Goal: Task Accomplishment & Management: Use online tool/utility

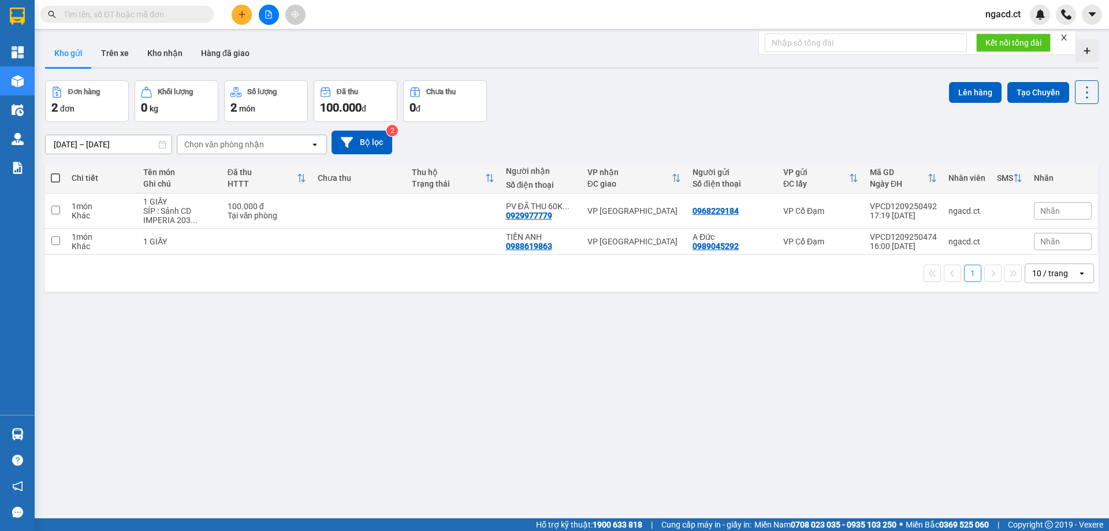
click at [243, 12] on icon "plus" at bounding box center [242, 14] width 8 height 8
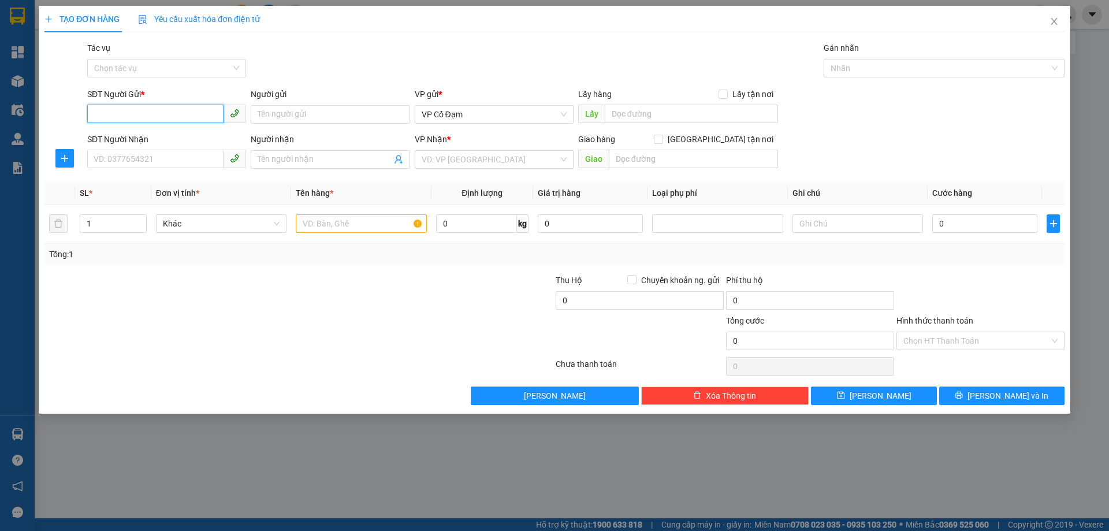
click at [188, 109] on input "SĐT Người Gửi *" at bounding box center [155, 114] width 136 height 18
paste input "0375784327"
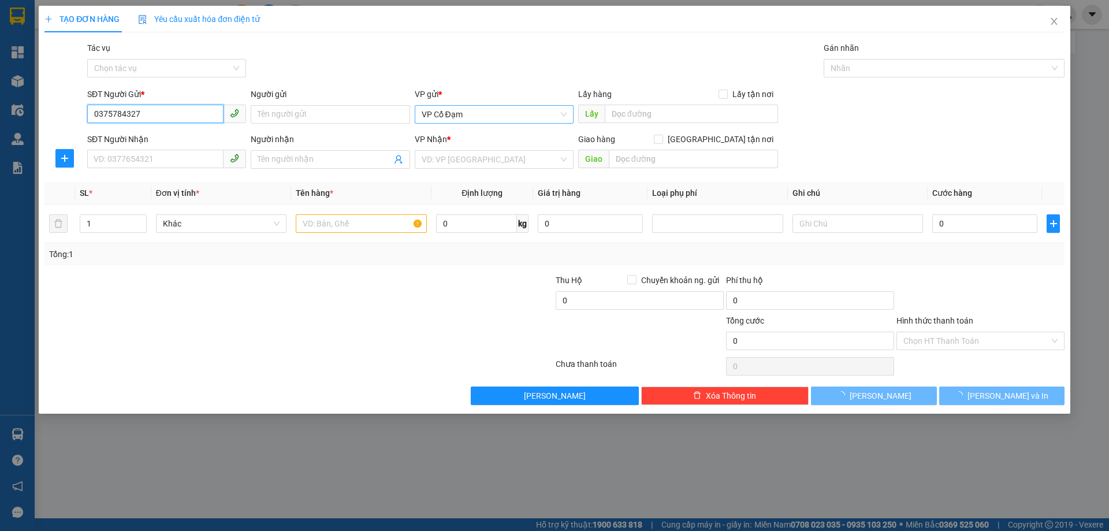
click at [500, 112] on span "VP Cổ Đạm" at bounding box center [494, 114] width 145 height 17
type input "0375784327"
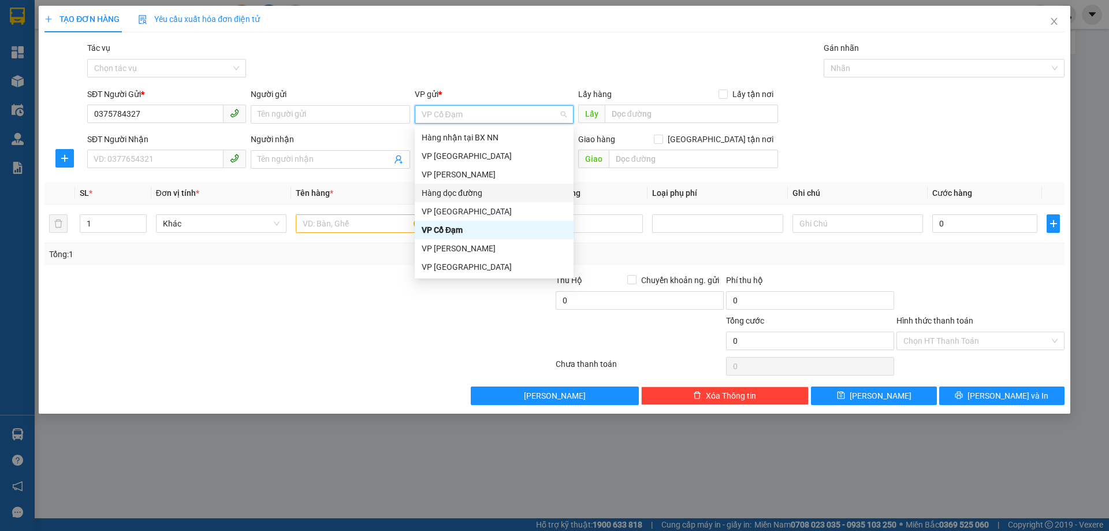
click at [486, 190] on div "Hàng dọc đường" at bounding box center [494, 193] width 145 height 13
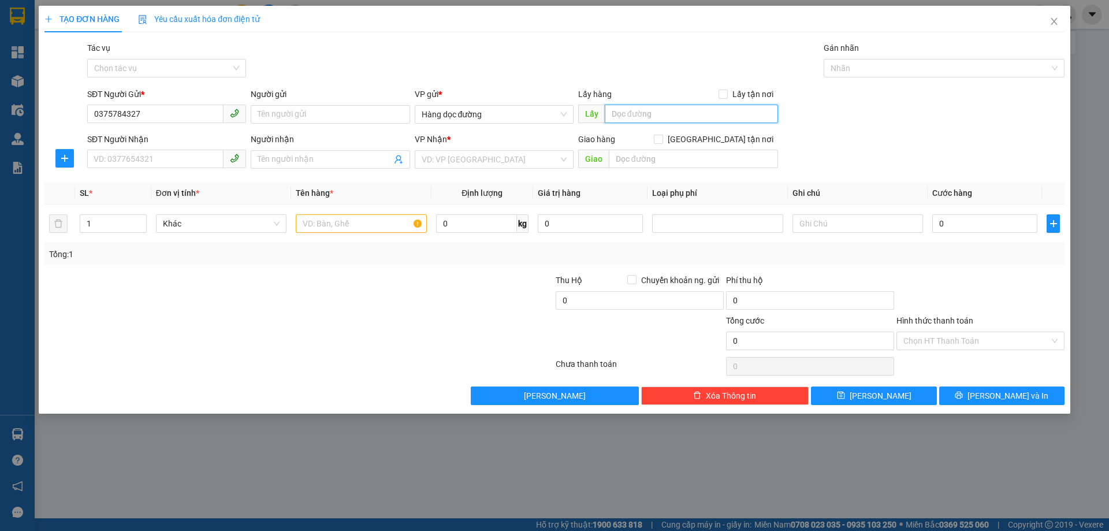
click at [637, 109] on input "text" at bounding box center [691, 114] width 173 height 18
type input "h"
type input "HẬU LỘC"
click at [165, 156] on input "SĐT Người Nhận" at bounding box center [155, 159] width 136 height 18
click at [169, 160] on input "SĐT Người Nhận" at bounding box center [155, 159] width 136 height 18
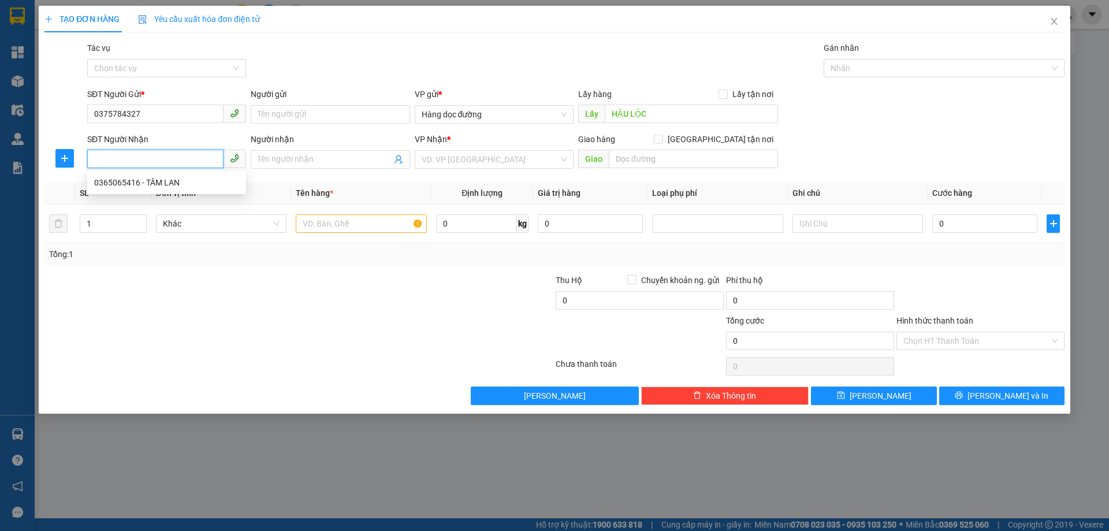
drag, startPoint x: 169, startPoint y: 160, endPoint x: 121, endPoint y: 155, distance: 48.7
click at [121, 155] on input "SĐT Người Nhận" at bounding box center [155, 159] width 136 height 18
paste input "0365065416"
type input "0365065416"
click at [336, 174] on div "Transit Pickup Surcharge Ids Transit Deliver Surcharge Ids Transit Deliver Surc…" at bounding box center [554, 223] width 1020 height 363
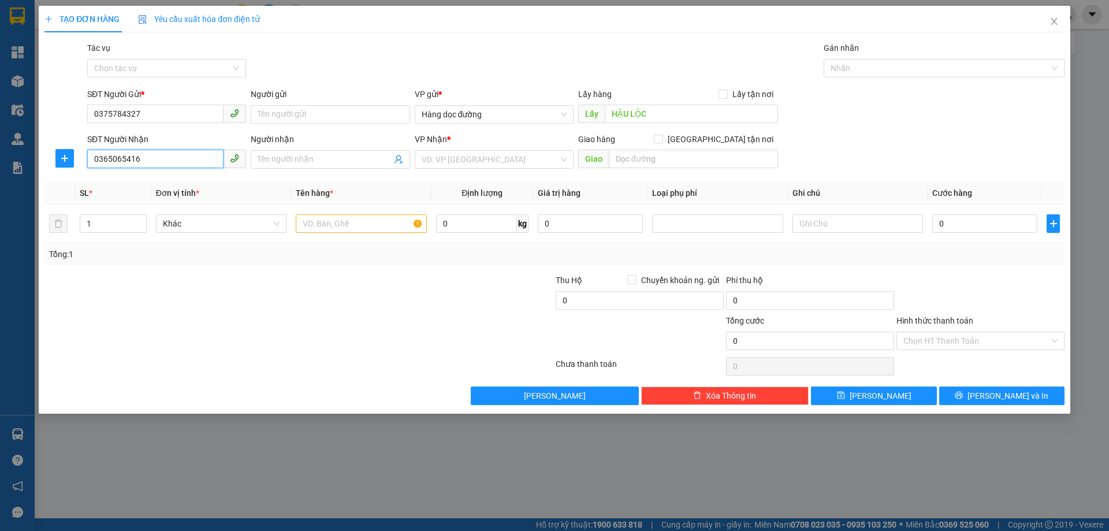
click at [168, 158] on input "0365065416" at bounding box center [155, 159] width 136 height 18
click at [159, 181] on div "0365065416 - TÂM LAN" at bounding box center [166, 182] width 145 height 13
type input "TÂM LAN"
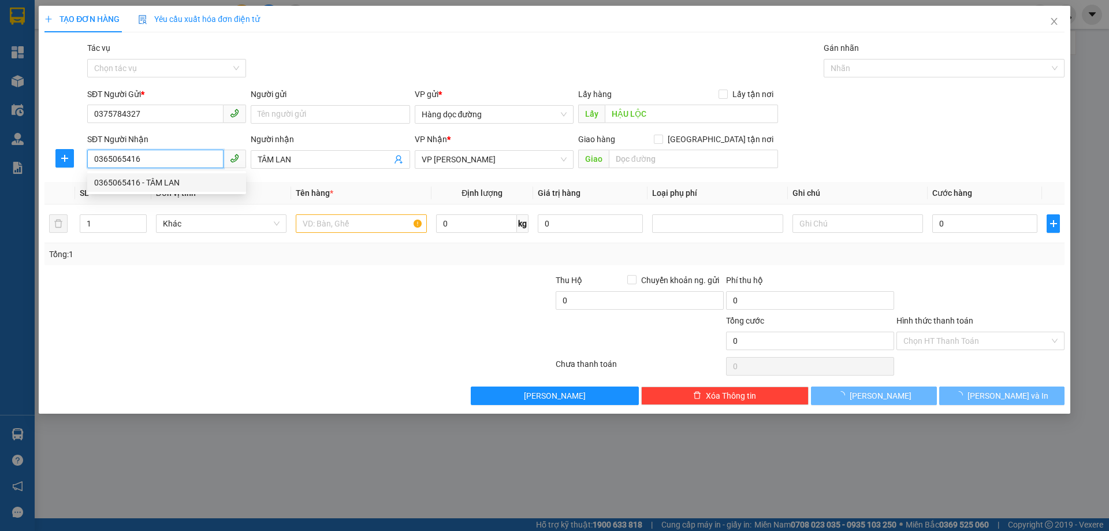
type input "1.000"
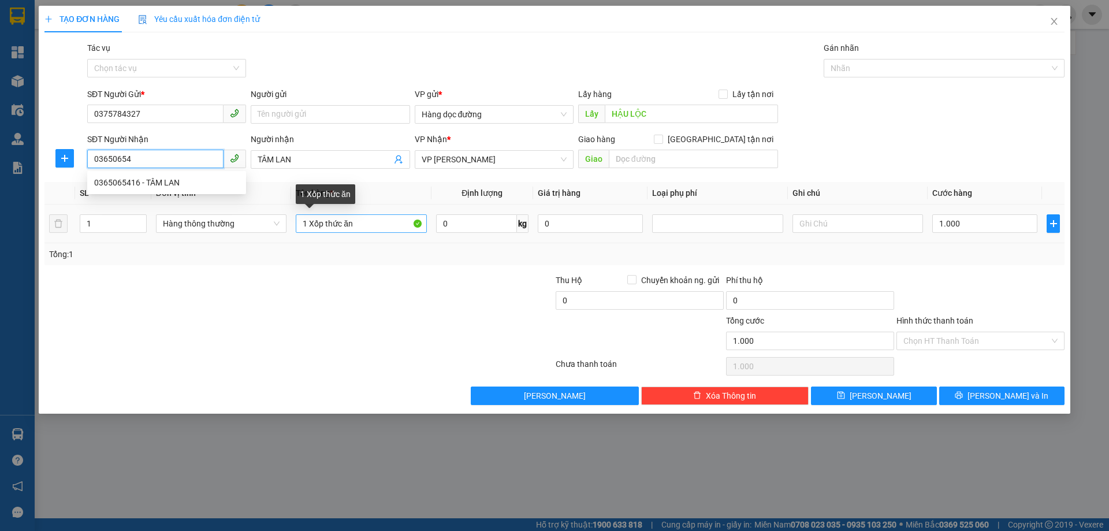
type input "03650654"
click at [378, 225] on input "1 Xốp thức ăn" at bounding box center [361, 223] width 131 height 18
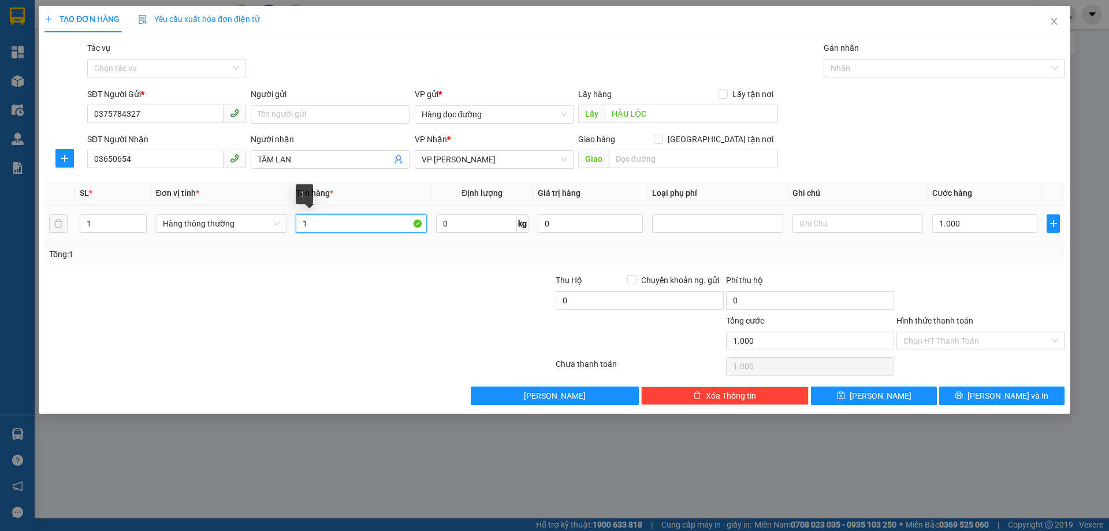
type input "1"
type input "`"
type input "2"
type input "1 KIỆN"
click at [980, 221] on input "1.000" at bounding box center [984, 223] width 105 height 18
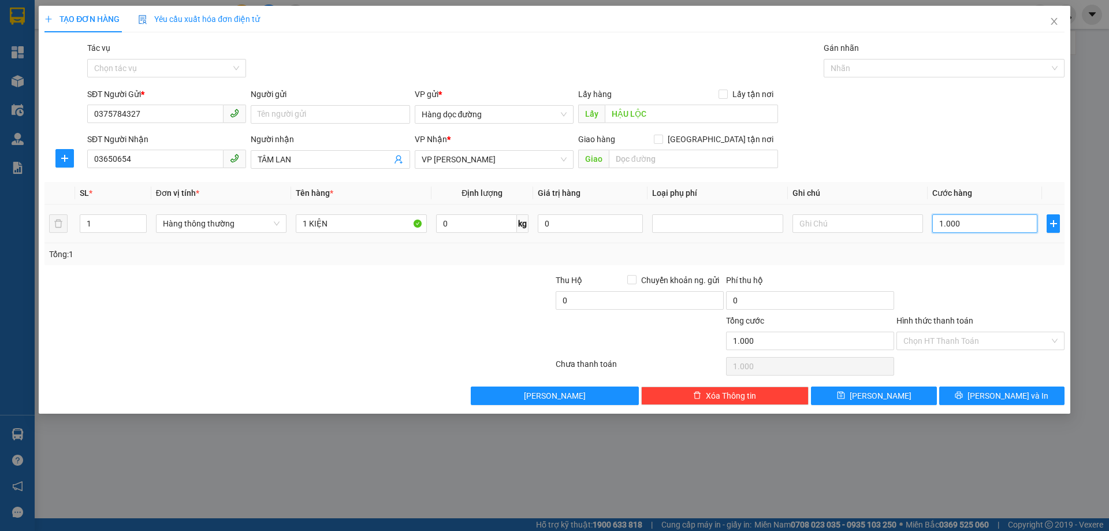
type input "0"
click at [895, 400] on button "[PERSON_NAME]" at bounding box center [873, 395] width 125 height 18
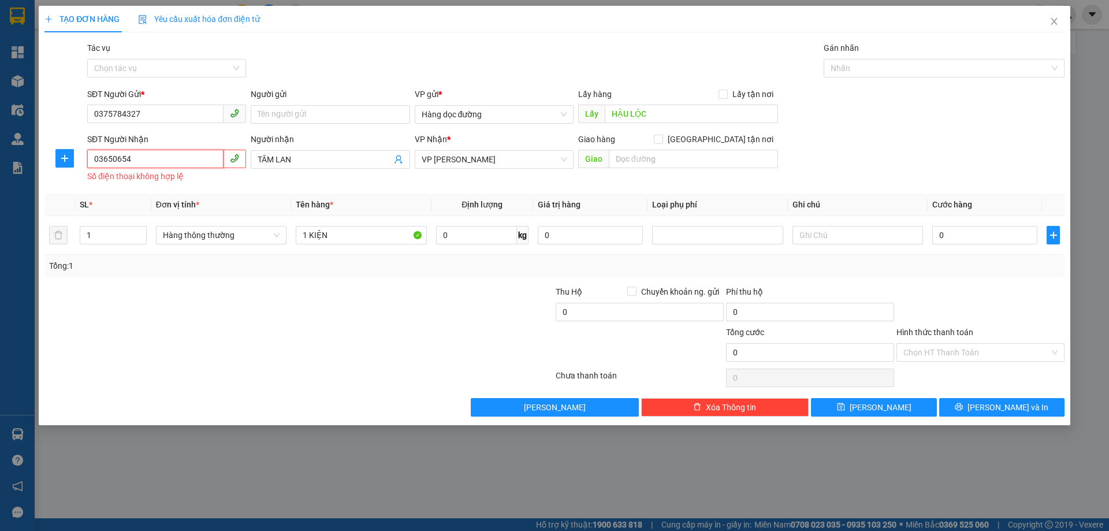
click at [147, 158] on input "03650654" at bounding box center [155, 159] width 136 height 18
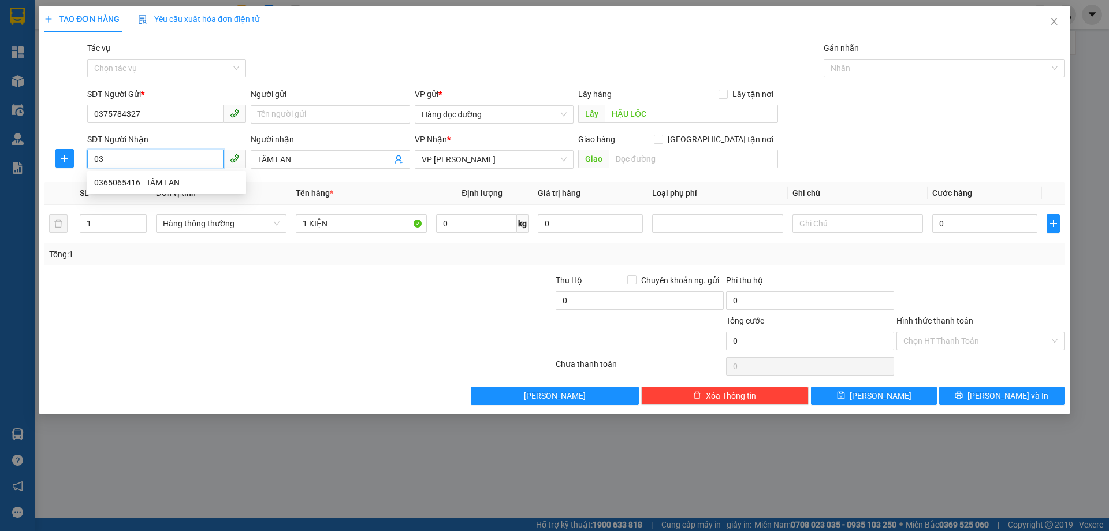
type input "0"
paste input "0365065416"
type input "0365065416"
click at [344, 315] on div at bounding box center [213, 334] width 341 height 40
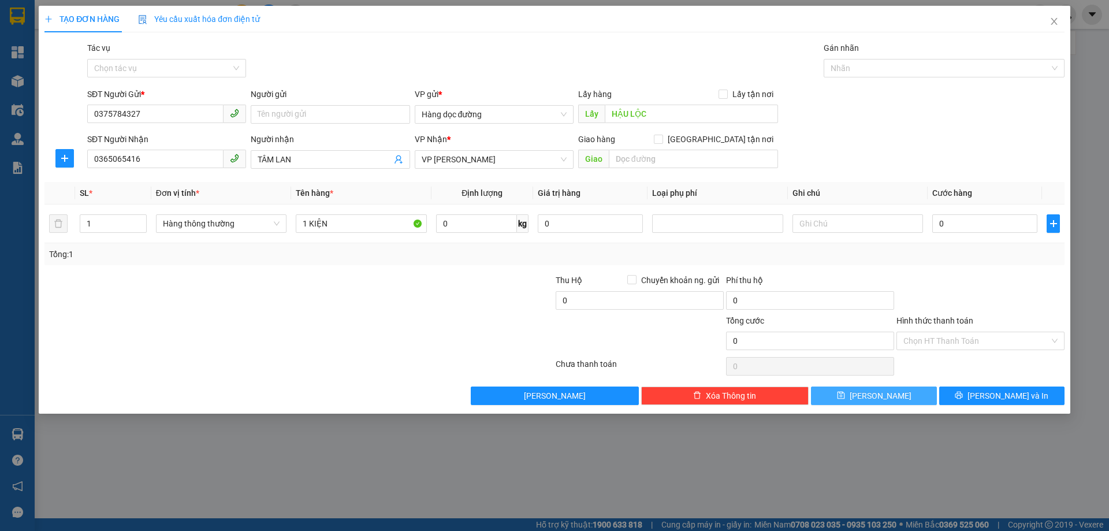
click at [855, 403] on button "[PERSON_NAME]" at bounding box center [873, 395] width 125 height 18
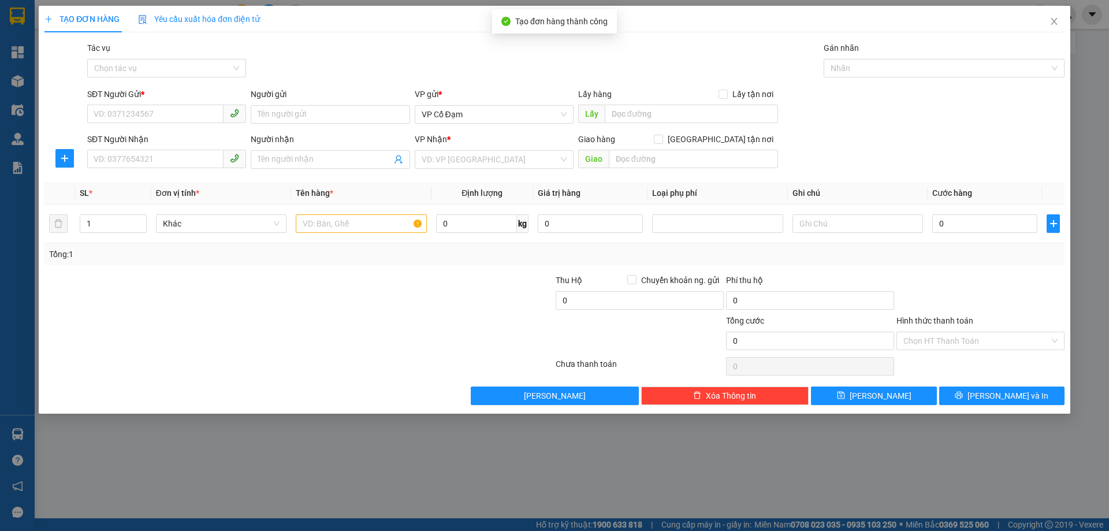
click at [452, 449] on div "TẠO ĐƠN HÀNG Yêu cầu xuất hóa đơn điện tử Transit Pickup Surcharge Ids Transit …" at bounding box center [554, 265] width 1109 height 531
click at [206, 110] on input "SĐT Người Gửi *" at bounding box center [155, 114] width 136 height 18
type input "0865397927"
drag, startPoint x: 206, startPoint y: 109, endPoint x: 79, endPoint y: 120, distance: 127.6
click at [79, 120] on div "SĐT Người Gửi * 0865397927 0865397927 Người gửi Tên người gửi VP gửi * VP Cổ Đạ…" at bounding box center [554, 108] width 1022 height 40
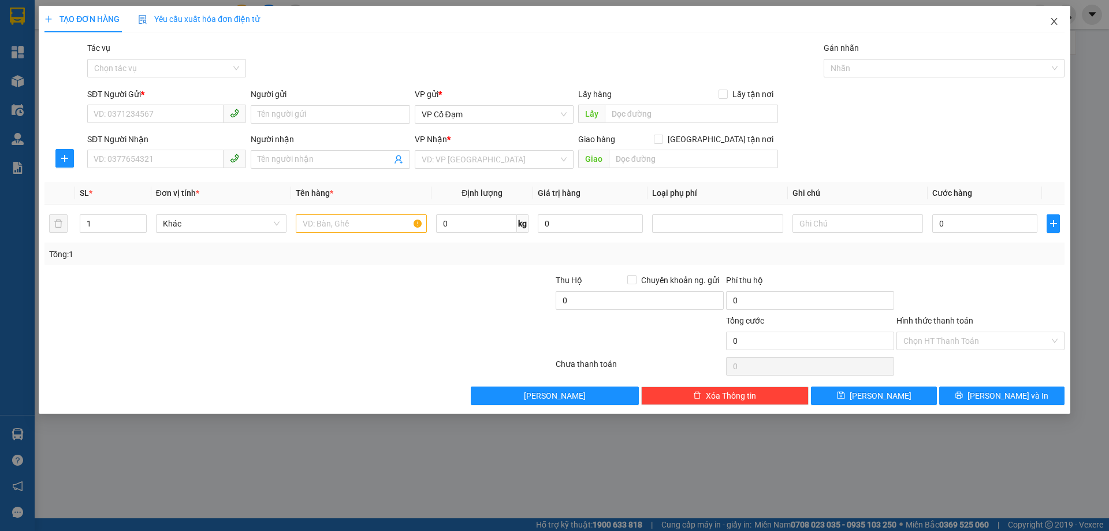
click at [1051, 21] on icon "close" at bounding box center [1054, 21] width 9 height 9
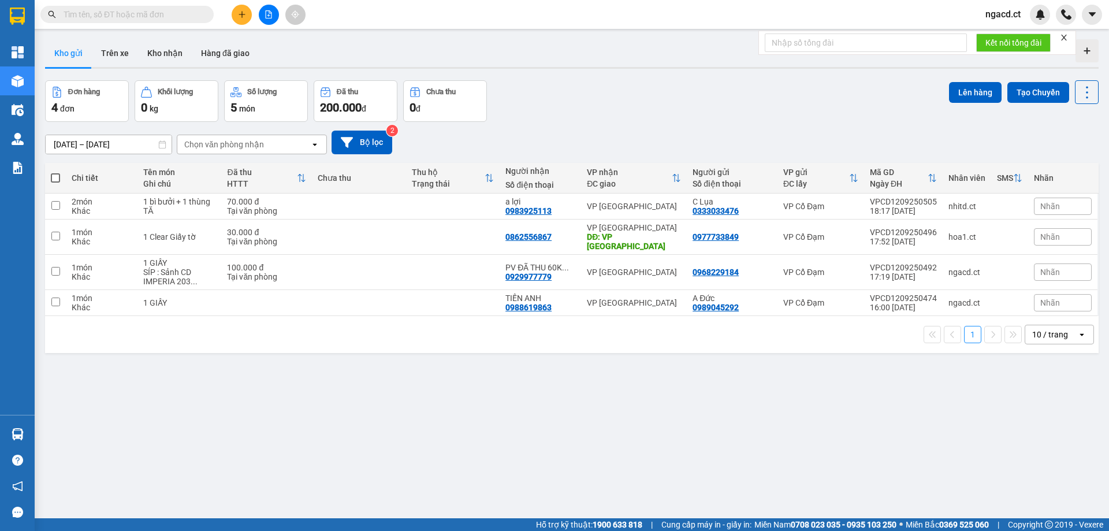
click at [160, 13] on input "text" at bounding box center [132, 14] width 136 height 13
paste input "0865397927"
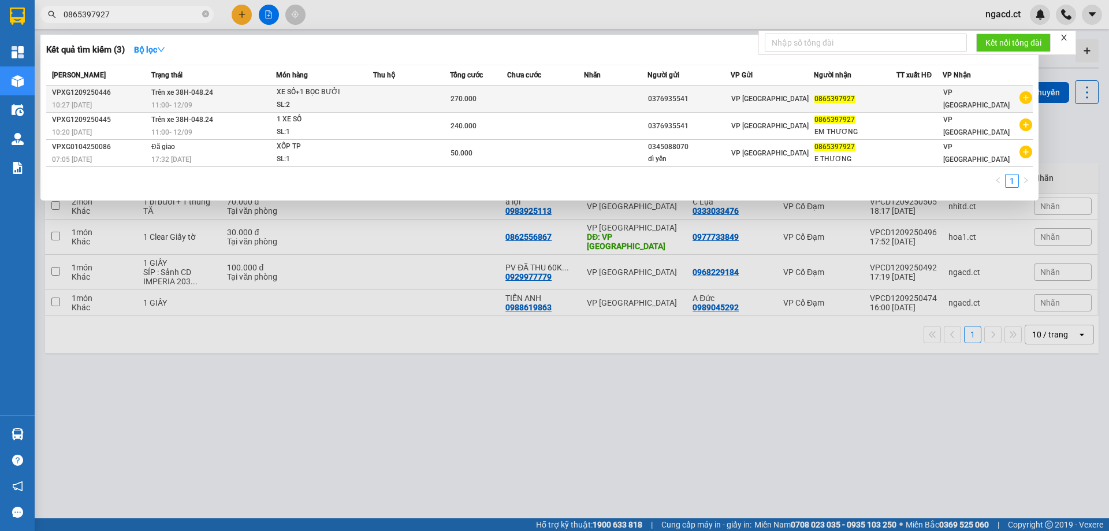
type input "0865397927"
click at [185, 103] on span "11:00 [DATE]" at bounding box center [171, 105] width 41 height 8
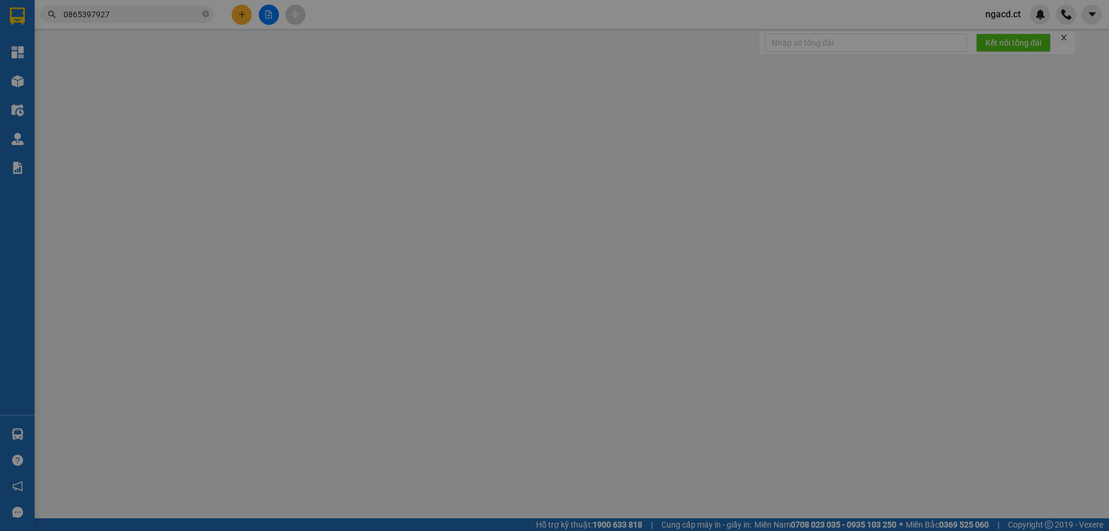
type input "0376935541"
type input "0865397927"
type input "270.000"
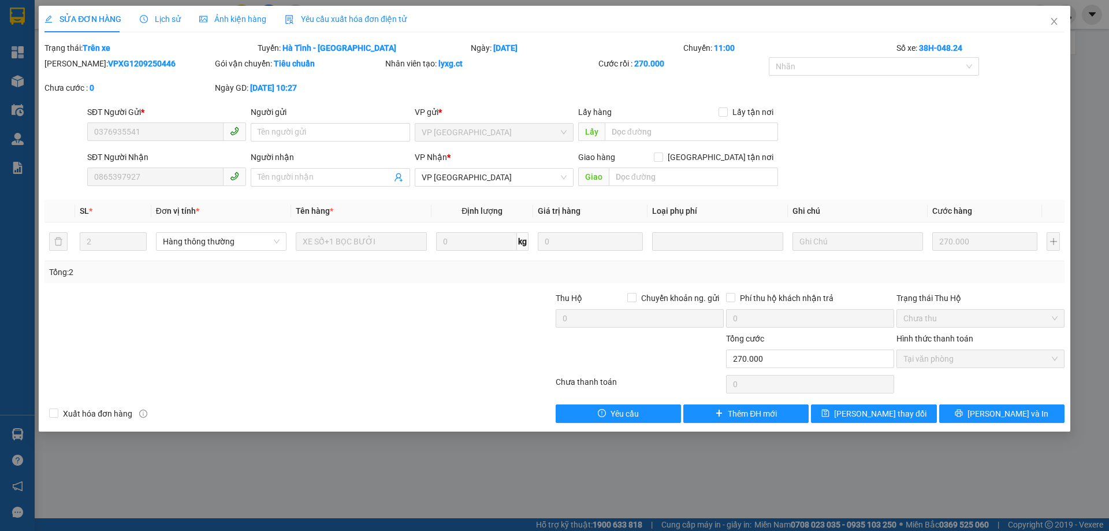
click at [175, 21] on span "Lịch sử" at bounding box center [160, 18] width 41 height 9
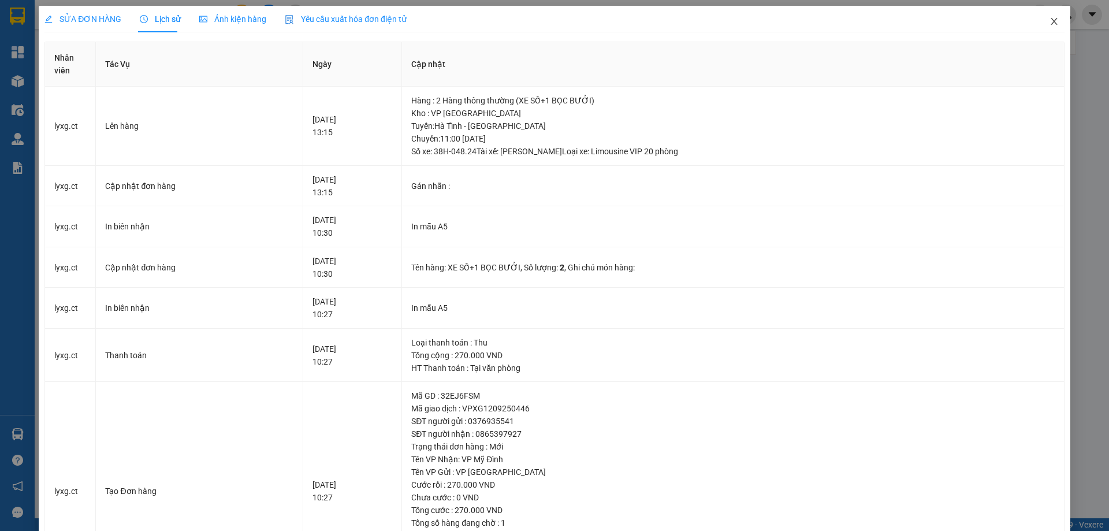
click at [1050, 21] on icon "close" at bounding box center [1054, 21] width 9 height 9
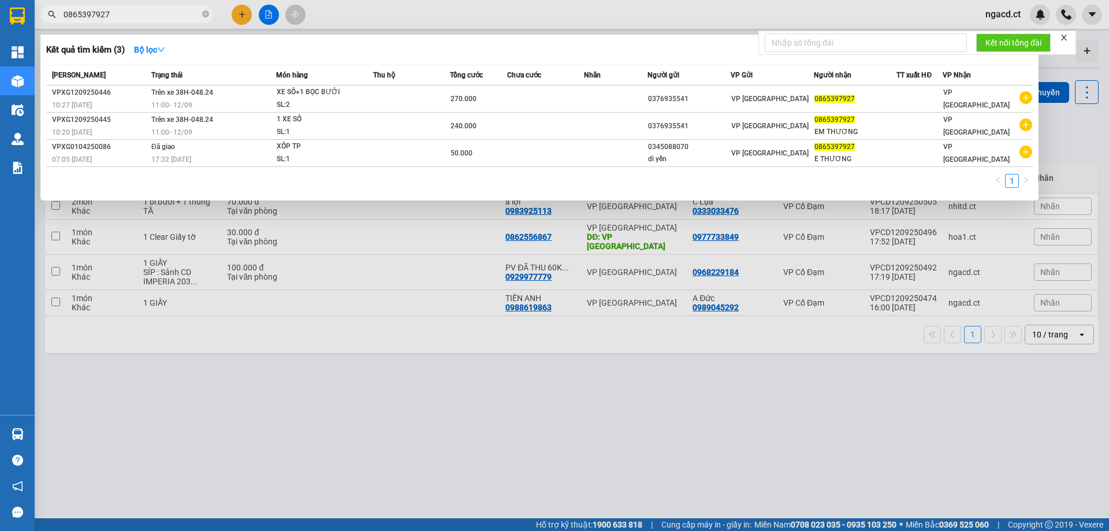
click at [117, 17] on input "0865397927" at bounding box center [132, 14] width 136 height 13
click at [1062, 35] on icon "close" at bounding box center [1064, 38] width 8 height 8
click at [397, 361] on div at bounding box center [554, 265] width 1109 height 531
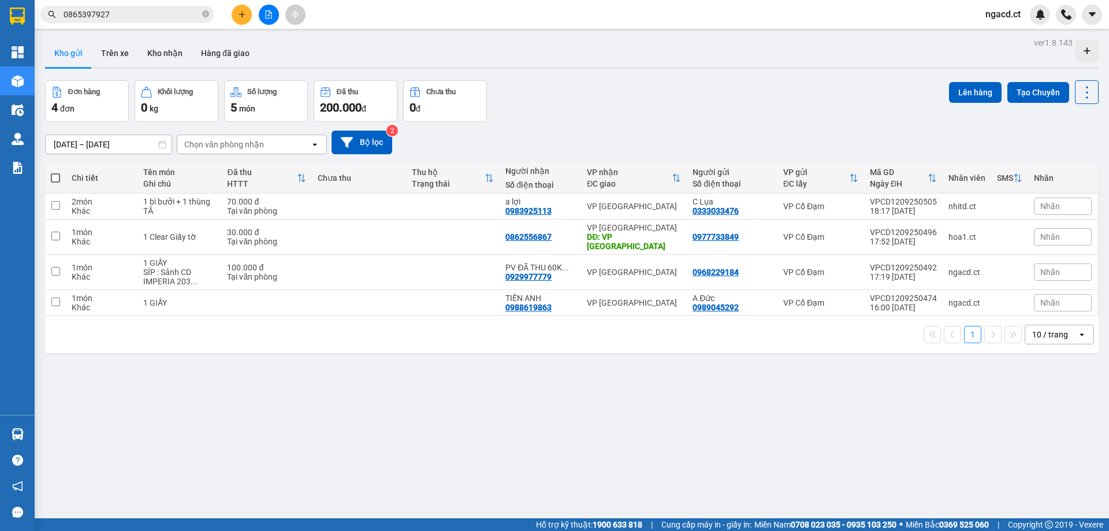
click at [248, 9] on button at bounding box center [242, 15] width 20 height 20
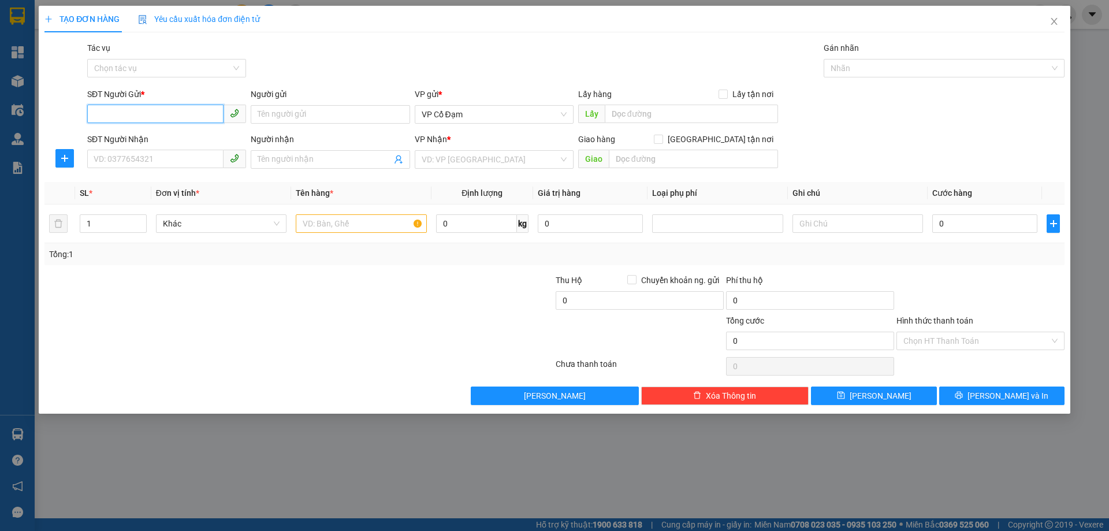
paste input "0914886941"
type input "0914886941"
paste input "0977332182"
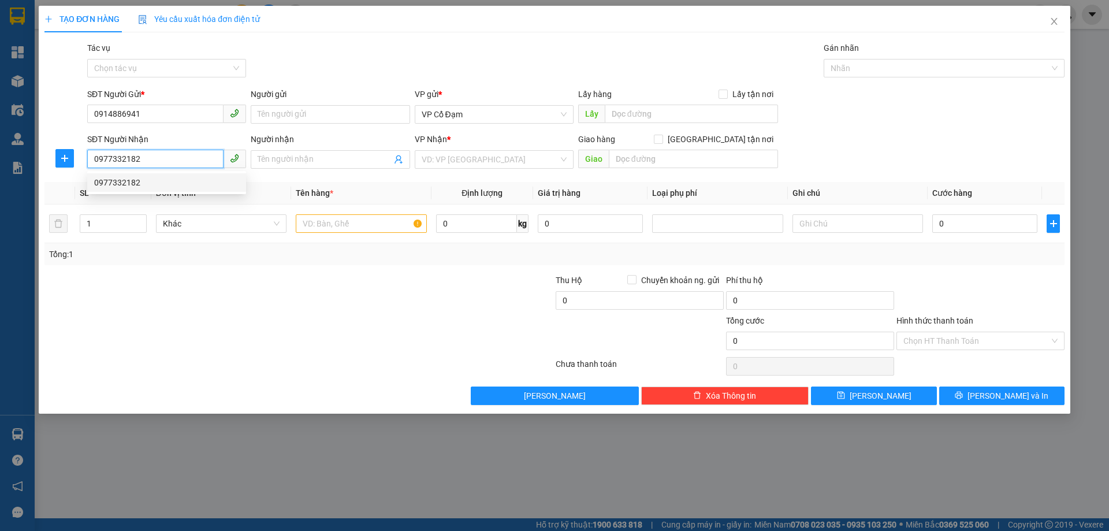
type input "0977332182"
click at [349, 225] on input "text" at bounding box center [361, 223] width 131 height 18
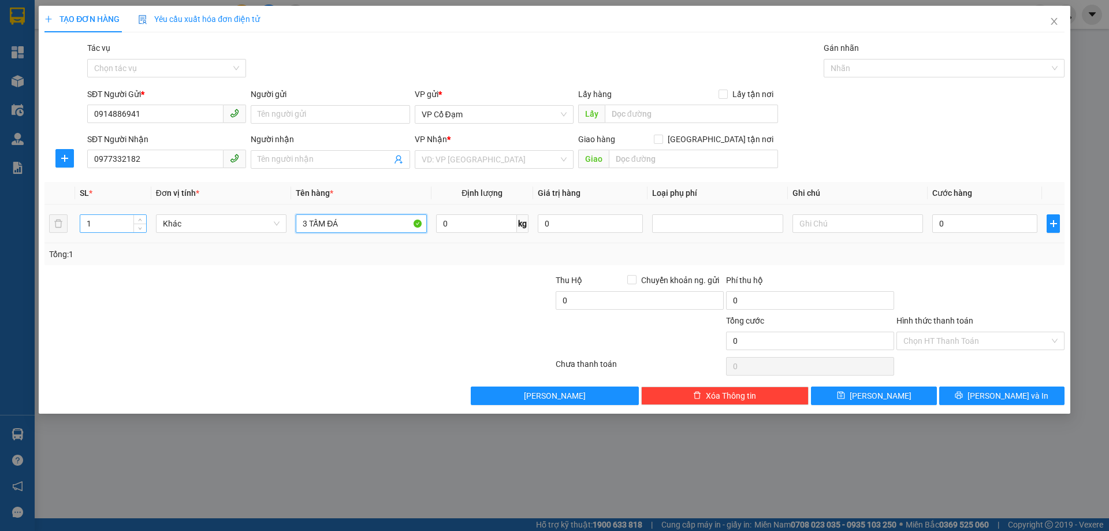
type input "3 TẤM ĐÁ"
click at [120, 228] on input "1" at bounding box center [113, 223] width 66 height 17
click at [535, 110] on span "VP Cổ Đạm" at bounding box center [494, 114] width 145 height 17
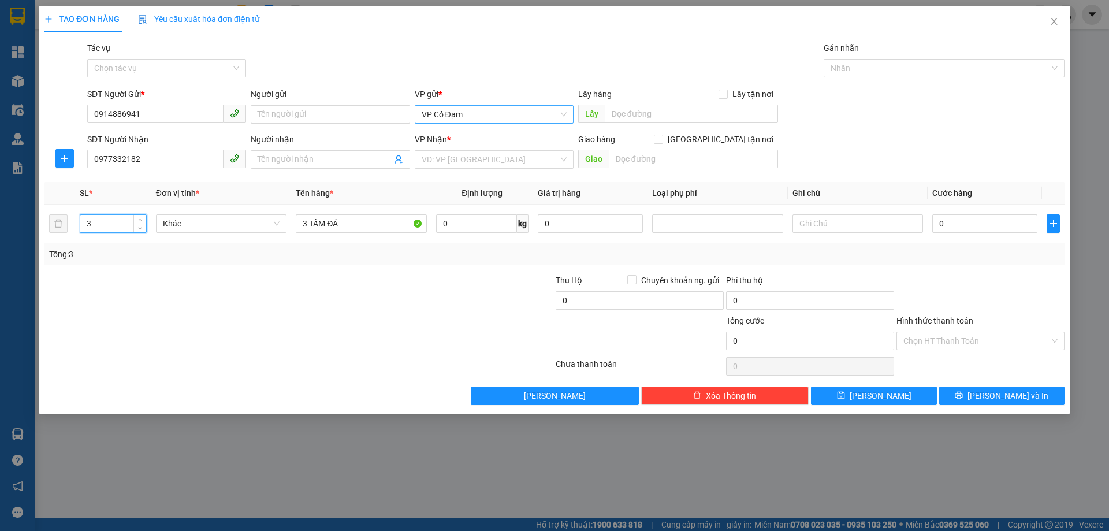
type input "3"
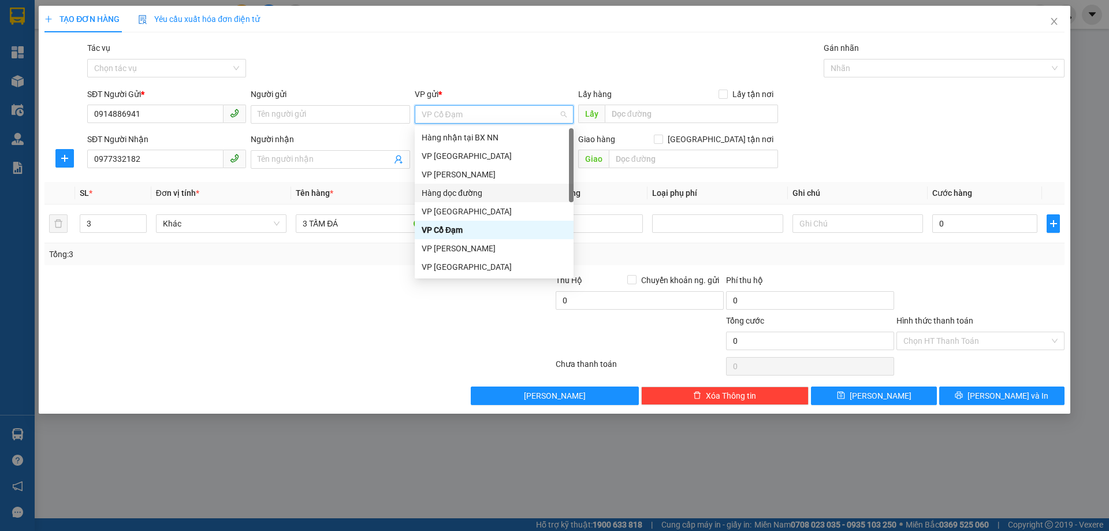
click at [463, 192] on div "Hàng dọc đường" at bounding box center [494, 193] width 145 height 13
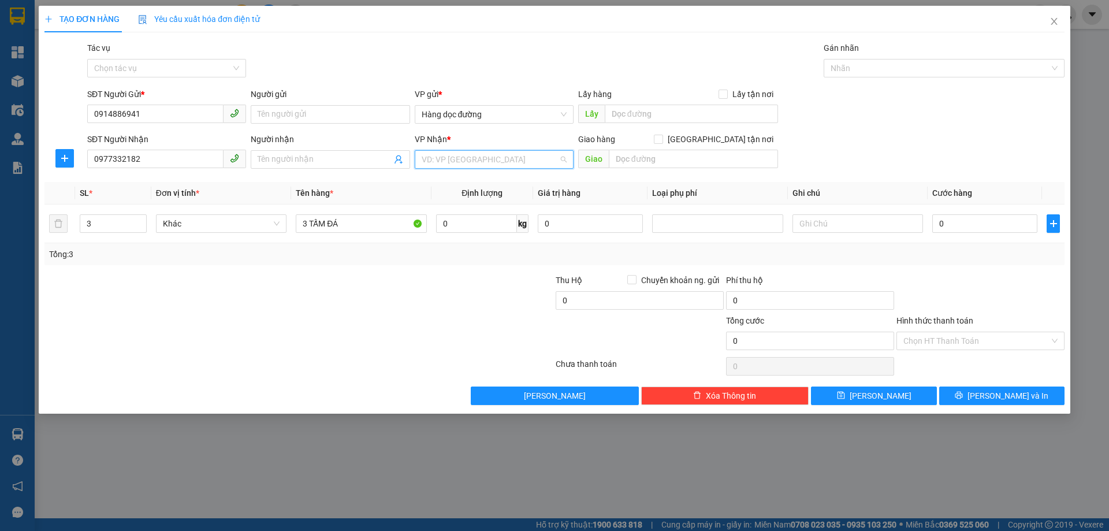
click at [498, 155] on input "search" at bounding box center [490, 159] width 137 height 17
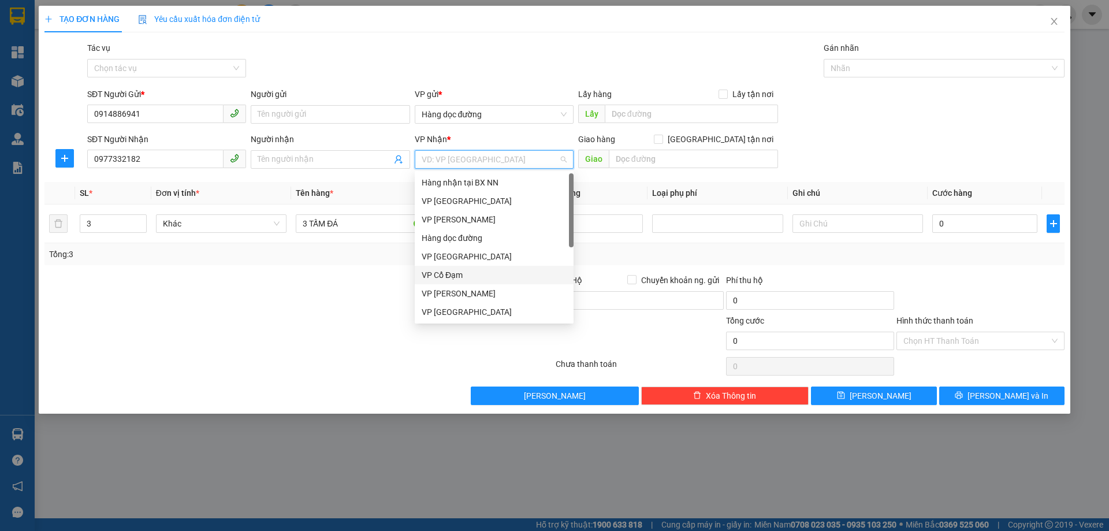
click at [427, 276] on div "VP Cổ Đạm" at bounding box center [494, 275] width 145 height 13
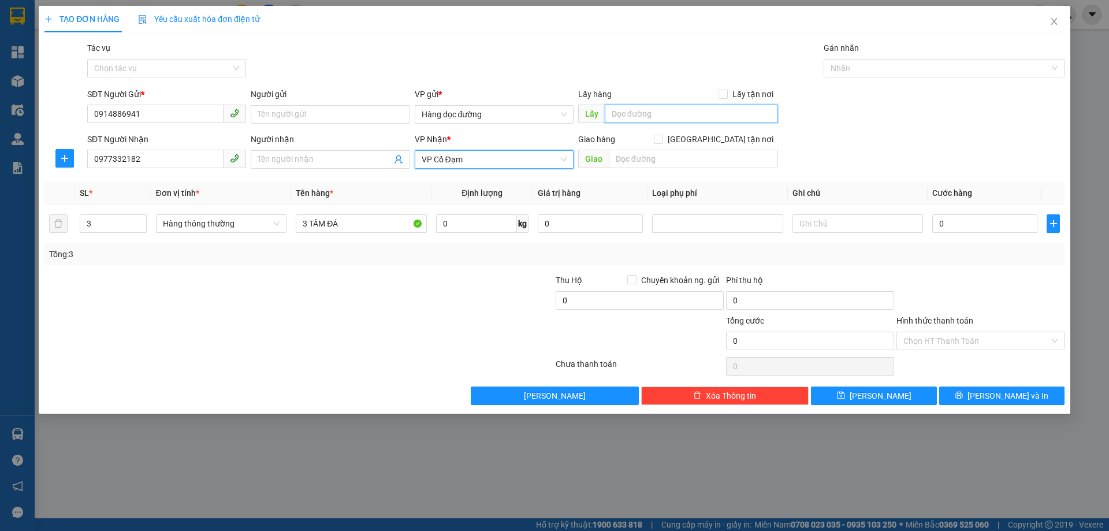
click at [644, 119] on input "text" at bounding box center [691, 114] width 173 height 18
type input "THANH HÓA"
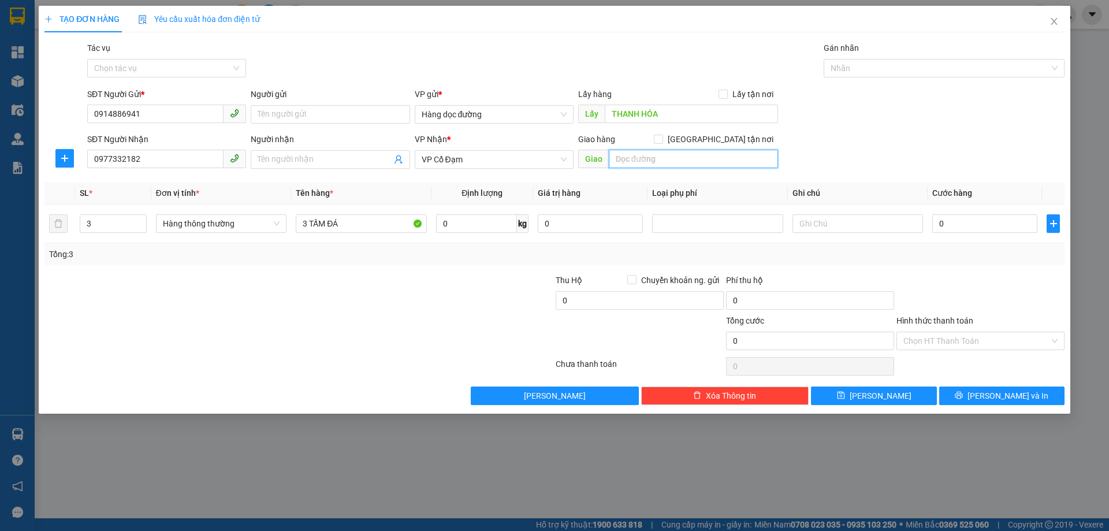
click at [643, 152] on input "text" at bounding box center [693, 159] width 169 height 18
type input "X THÀNH"
click at [909, 395] on button "[PERSON_NAME]" at bounding box center [873, 395] width 125 height 18
type input "1"
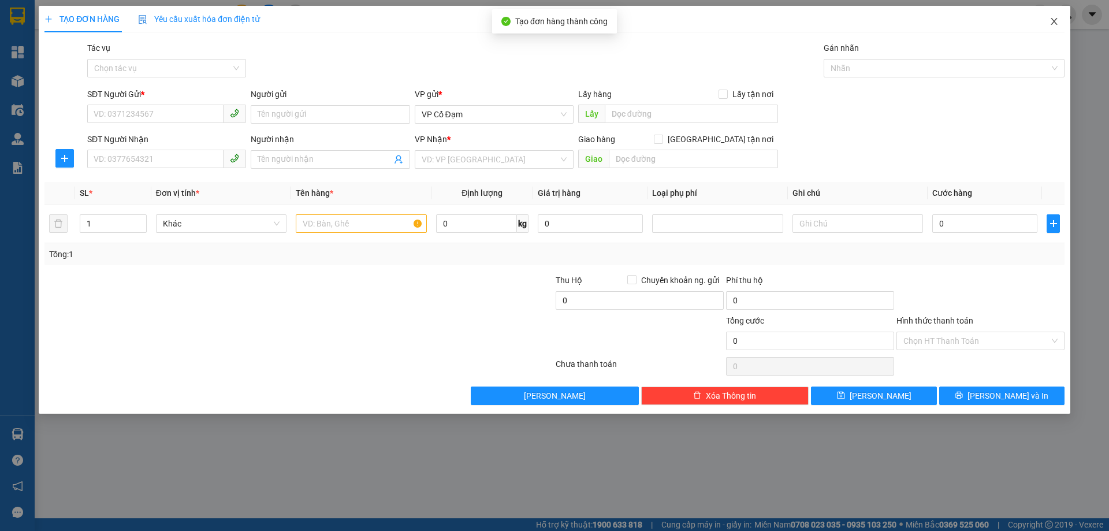
click at [1052, 25] on icon "close" at bounding box center [1054, 21] width 9 height 9
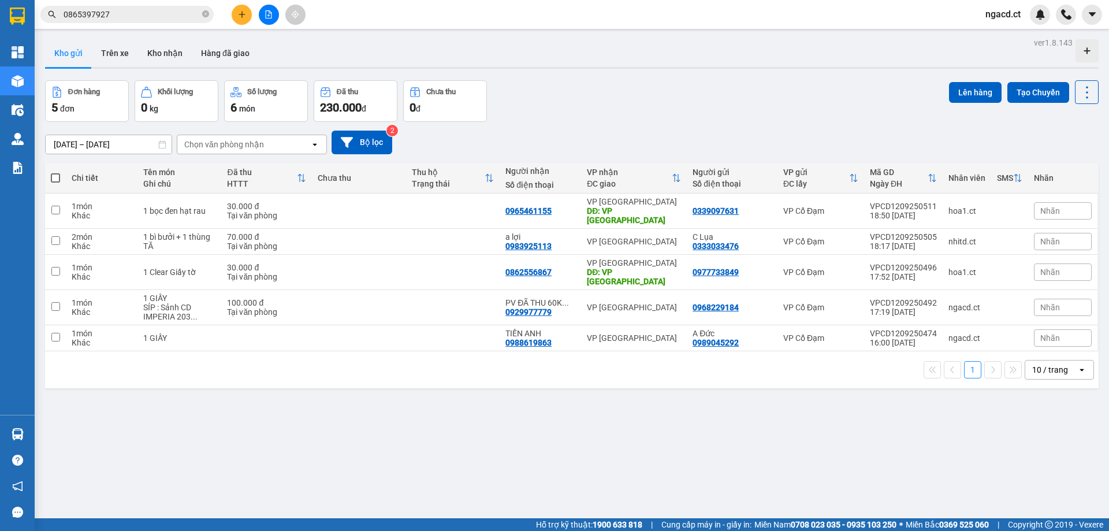
click at [255, 143] on div "Chọn văn phòng nhận" at bounding box center [224, 145] width 80 height 12
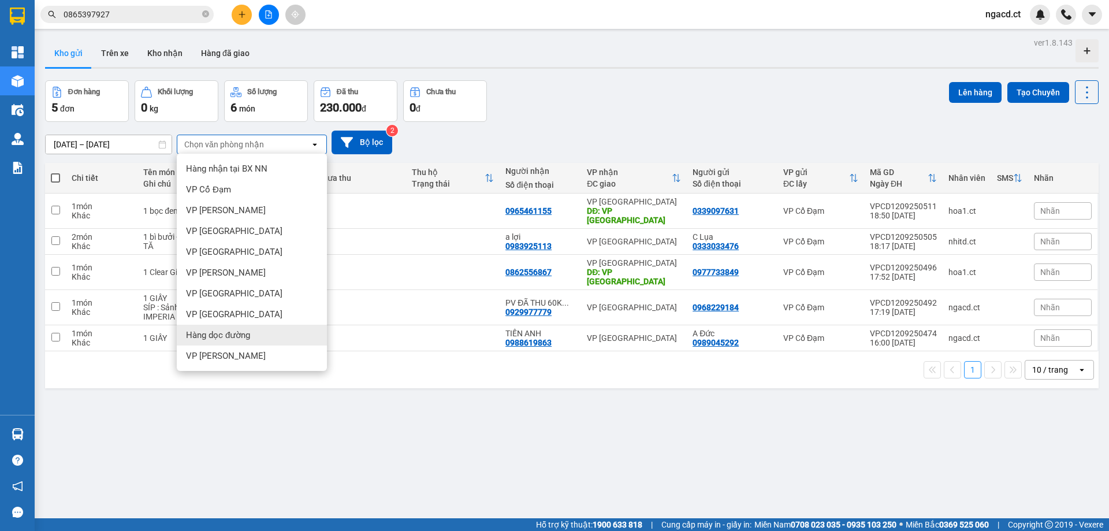
click at [235, 337] on span "Hàng dọc đường" at bounding box center [218, 335] width 64 height 12
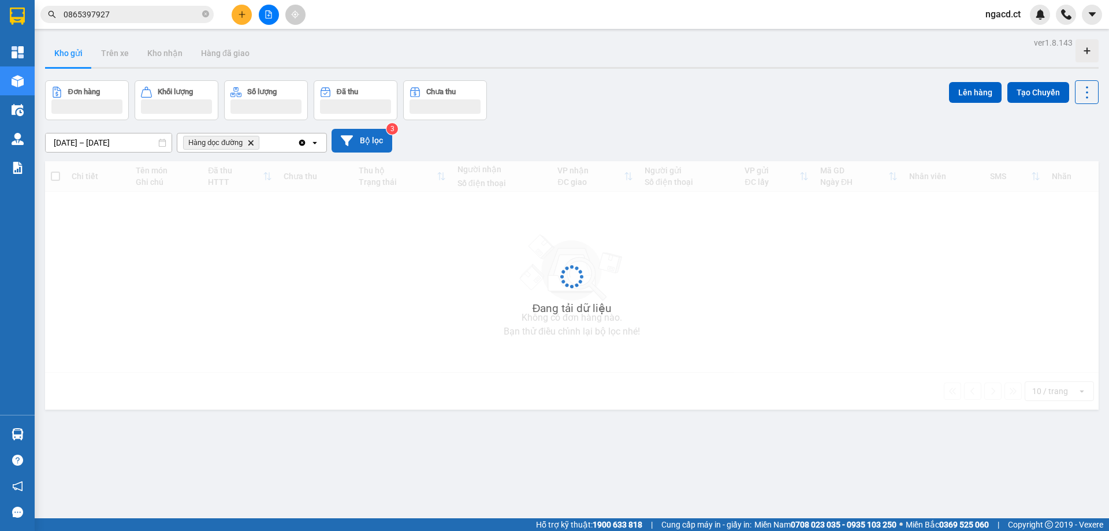
click at [372, 138] on button "Bộ lọc" at bounding box center [362, 141] width 61 height 24
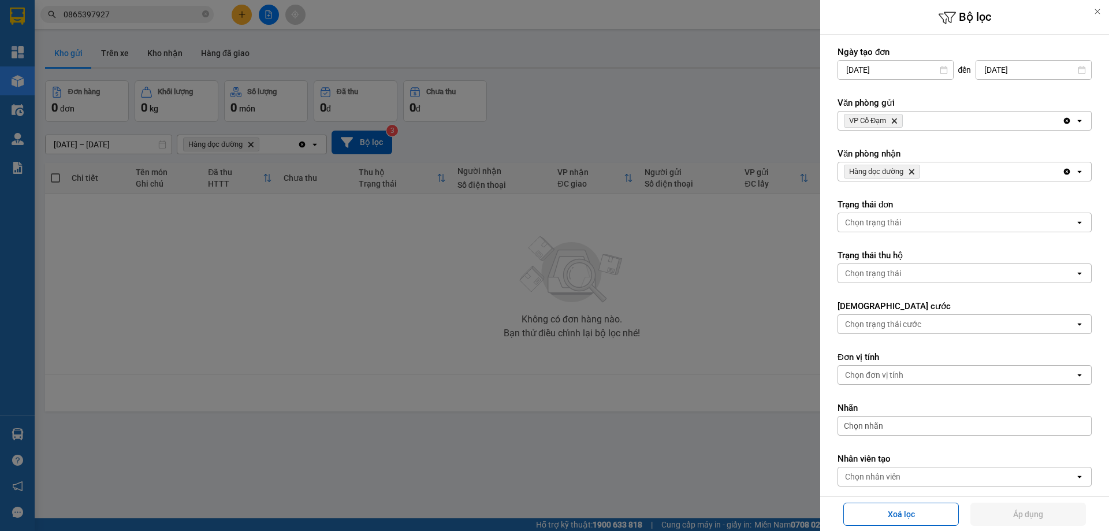
click at [908, 122] on div "VP Cổ Đạm Delete" at bounding box center [950, 120] width 224 height 18
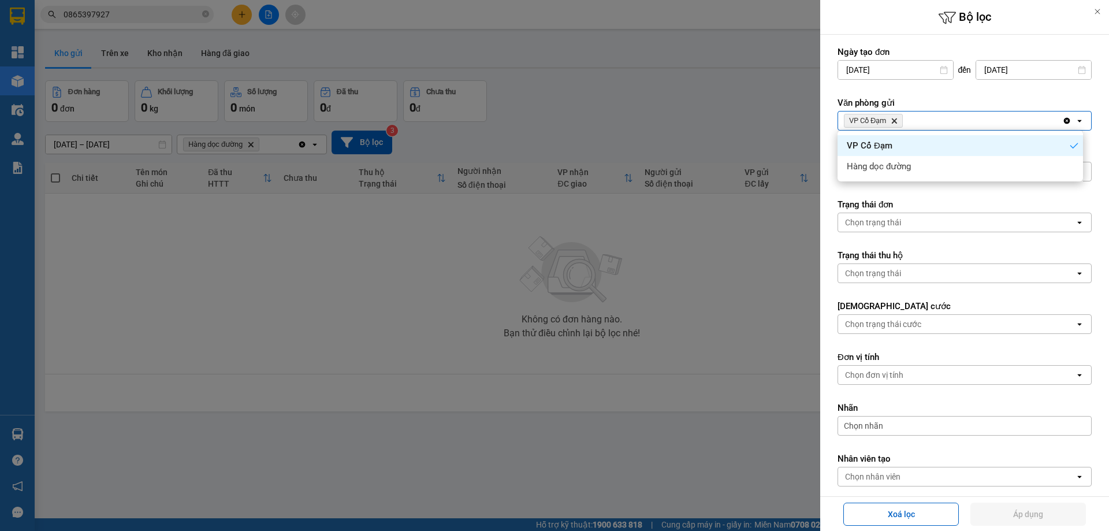
click at [896, 119] on icon "Delete" at bounding box center [894, 120] width 7 height 7
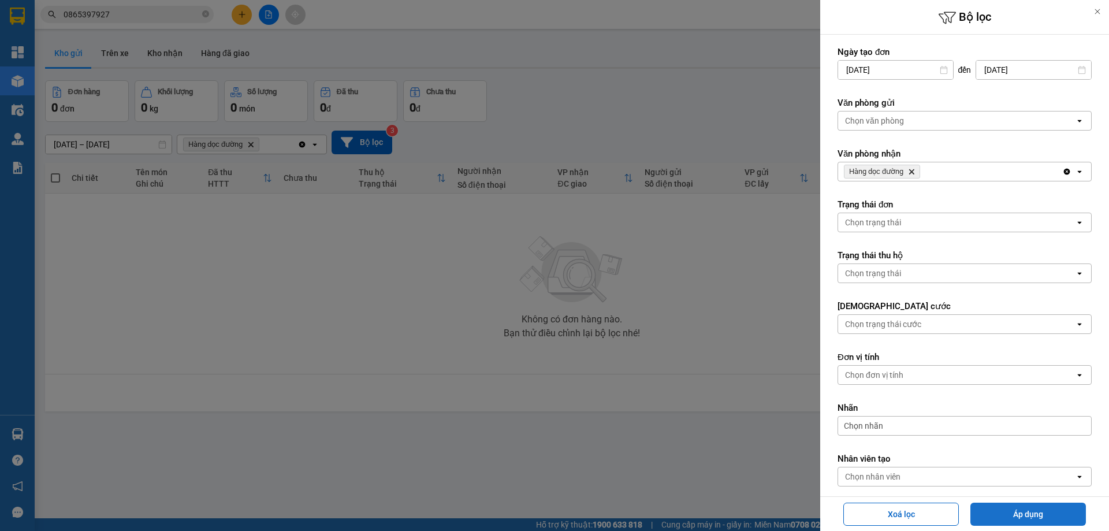
click at [1024, 518] on button "Áp dụng" at bounding box center [1028, 514] width 116 height 23
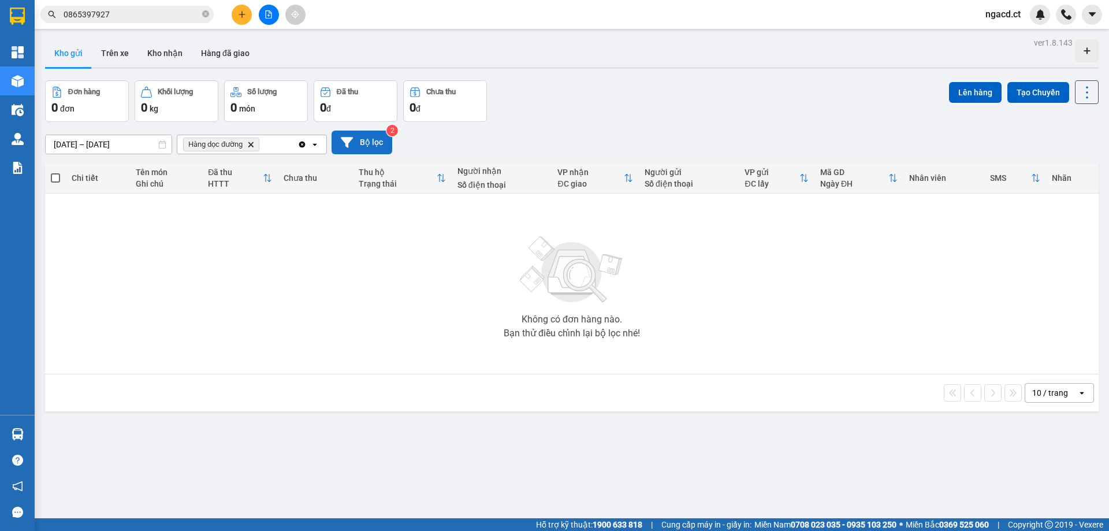
click at [347, 144] on icon at bounding box center [347, 142] width 12 height 10
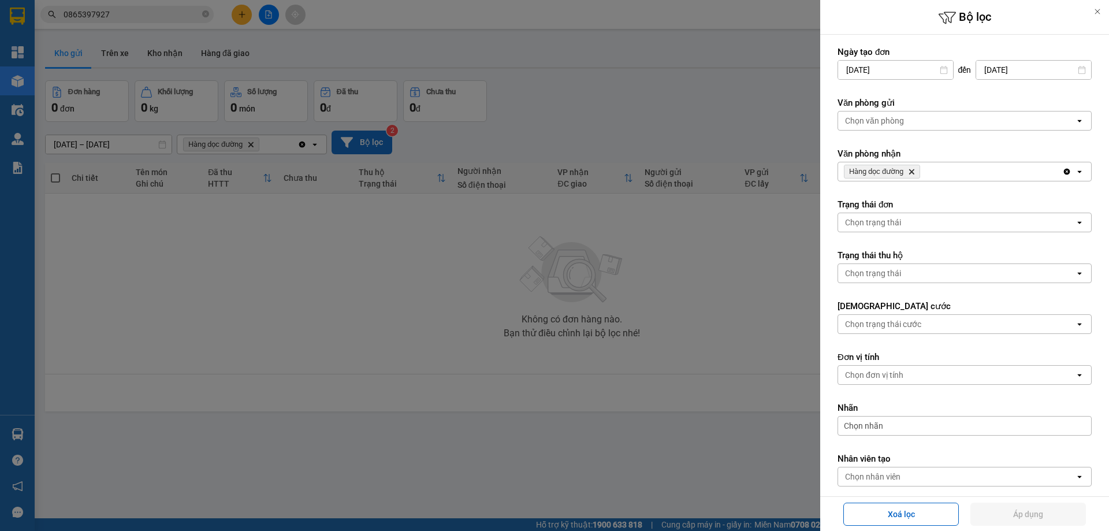
click at [908, 112] on div "Chọn văn phòng" at bounding box center [956, 120] width 237 height 18
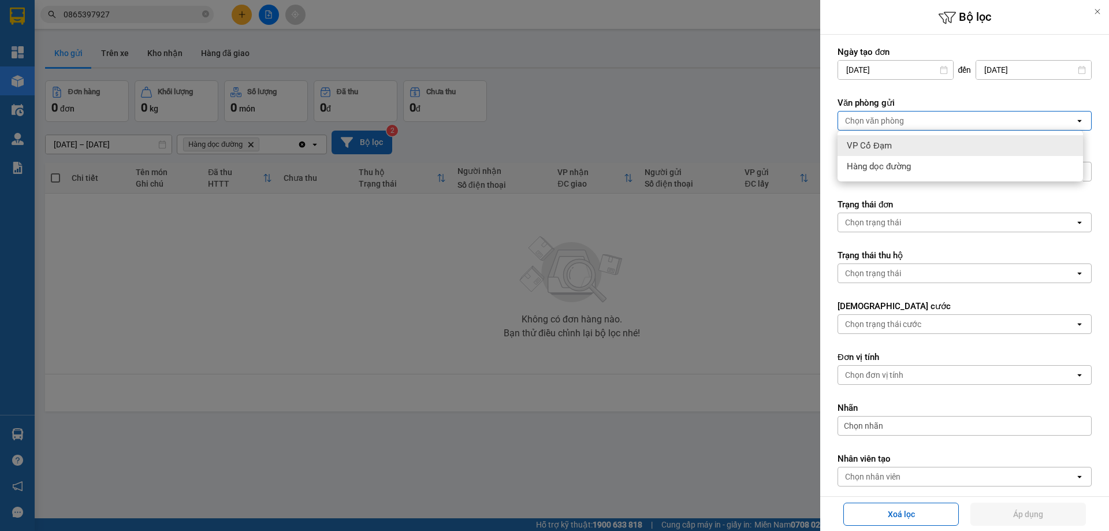
click at [897, 147] on div "VP Cổ Đạm" at bounding box center [960, 145] width 245 height 21
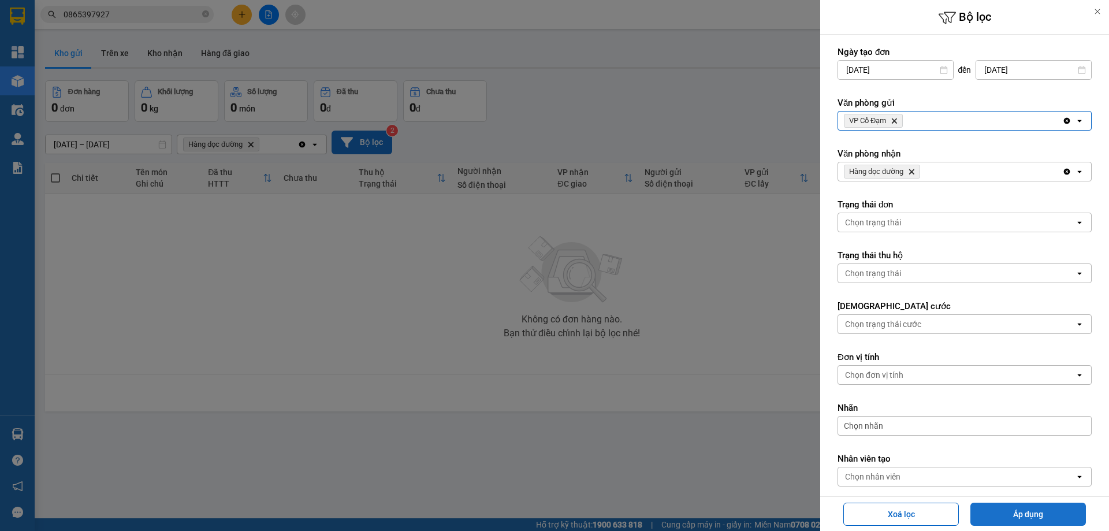
click at [1011, 514] on button "Áp dụng" at bounding box center [1028, 514] width 116 height 23
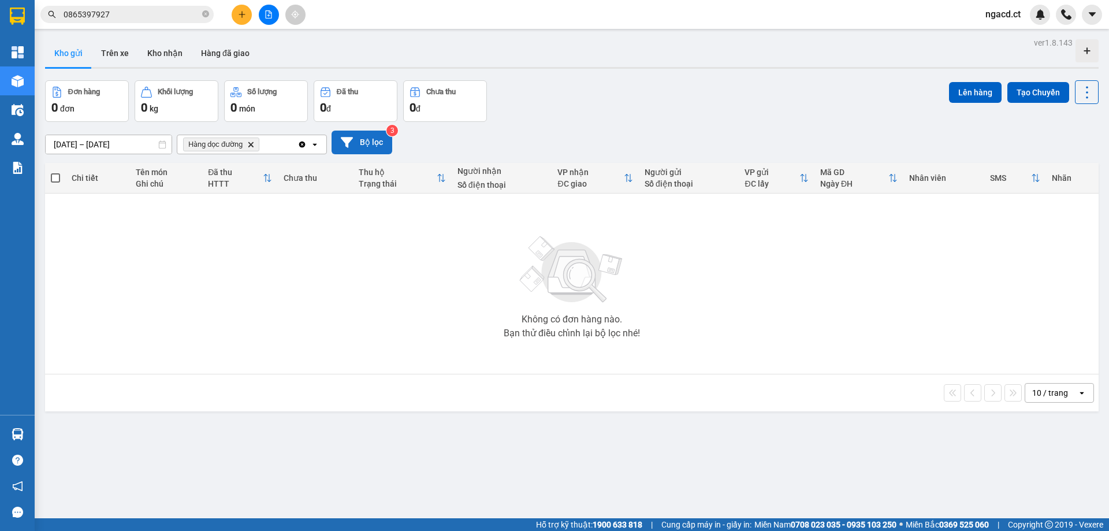
click at [250, 143] on icon "Delete" at bounding box center [250, 144] width 7 height 7
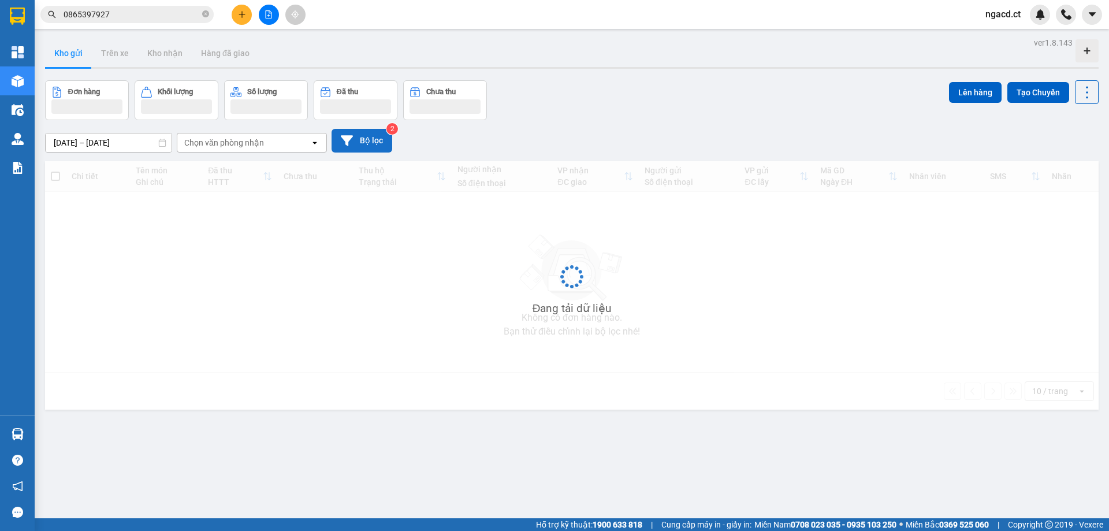
click at [371, 139] on button "Bộ lọc" at bounding box center [362, 141] width 61 height 24
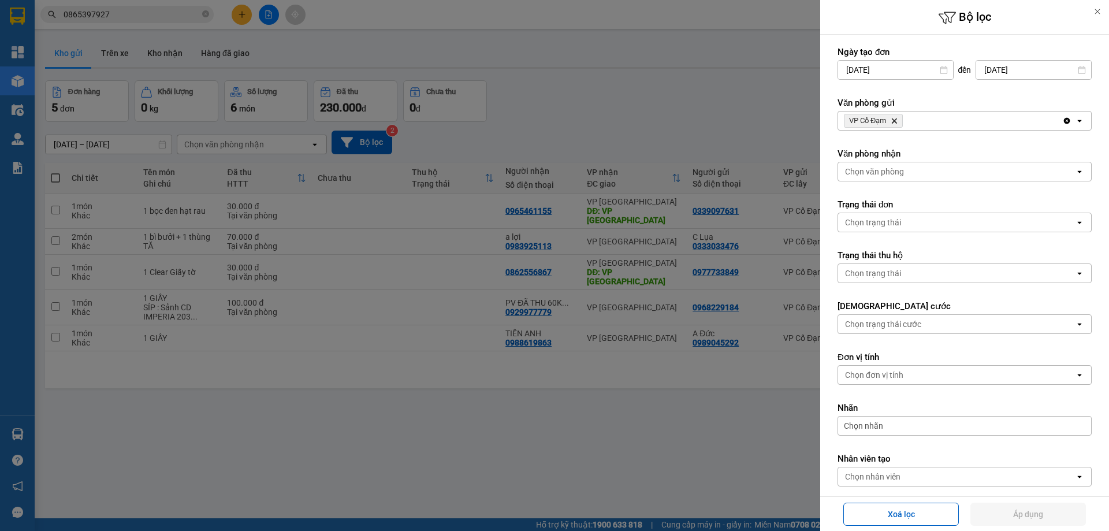
click at [574, 115] on div at bounding box center [554, 265] width 1109 height 531
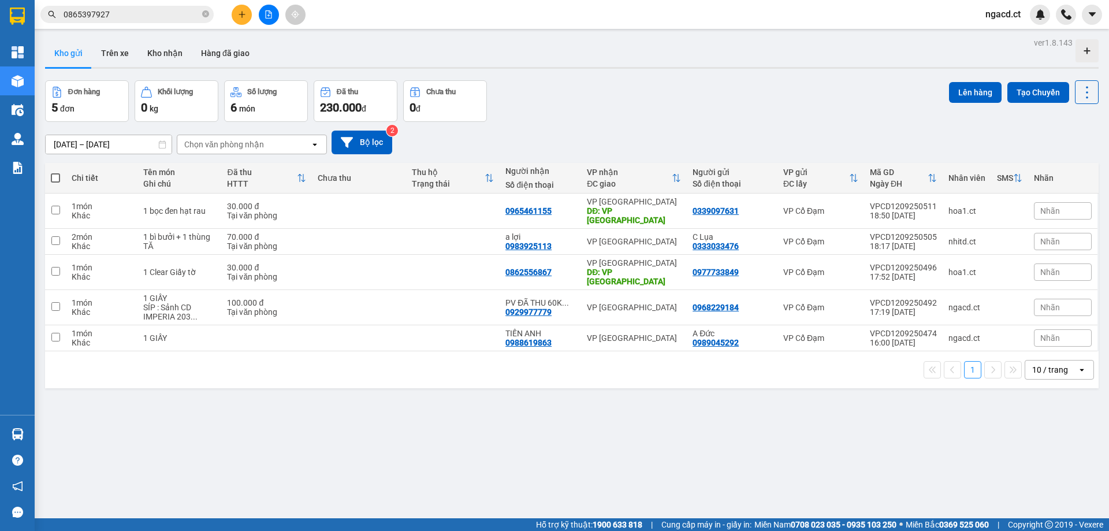
click at [352, 138] on icon at bounding box center [347, 142] width 12 height 10
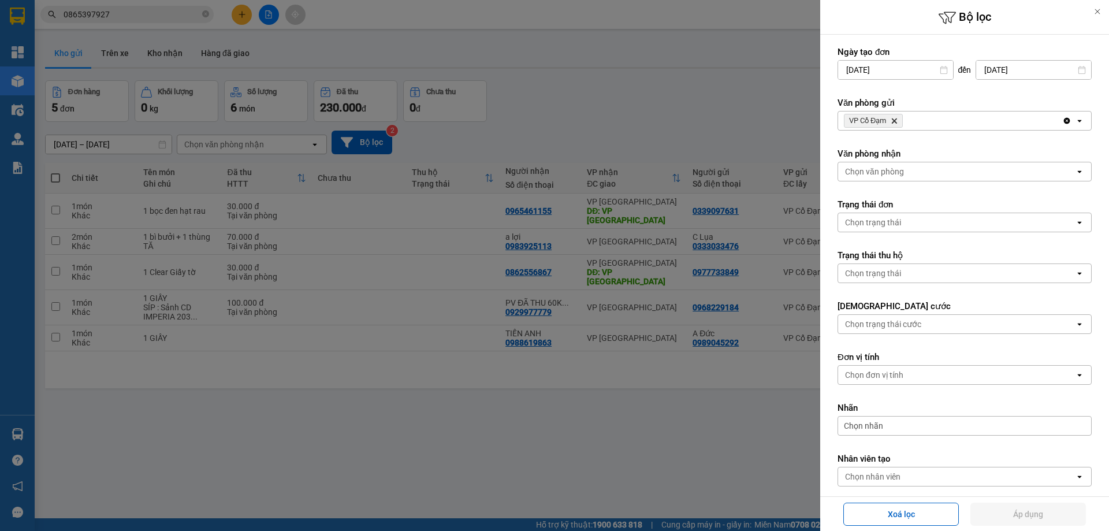
click at [895, 121] on icon "VP Cổ Đạm, close by backspace" at bounding box center [894, 120] width 5 height 5
click at [990, 521] on button "Áp dụng" at bounding box center [1028, 514] width 116 height 23
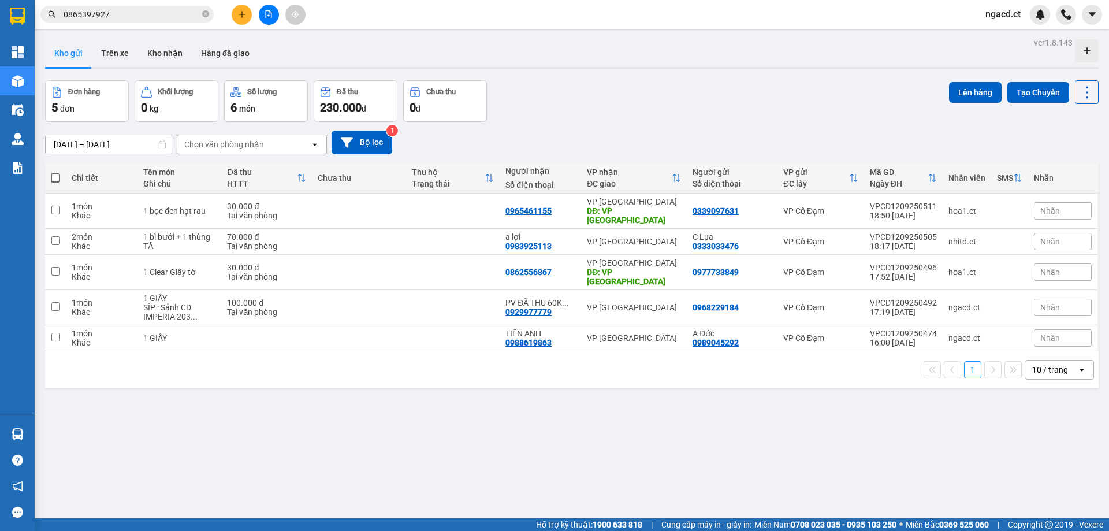
click at [257, 151] on div "Chọn văn phòng nhận" at bounding box center [243, 144] width 133 height 18
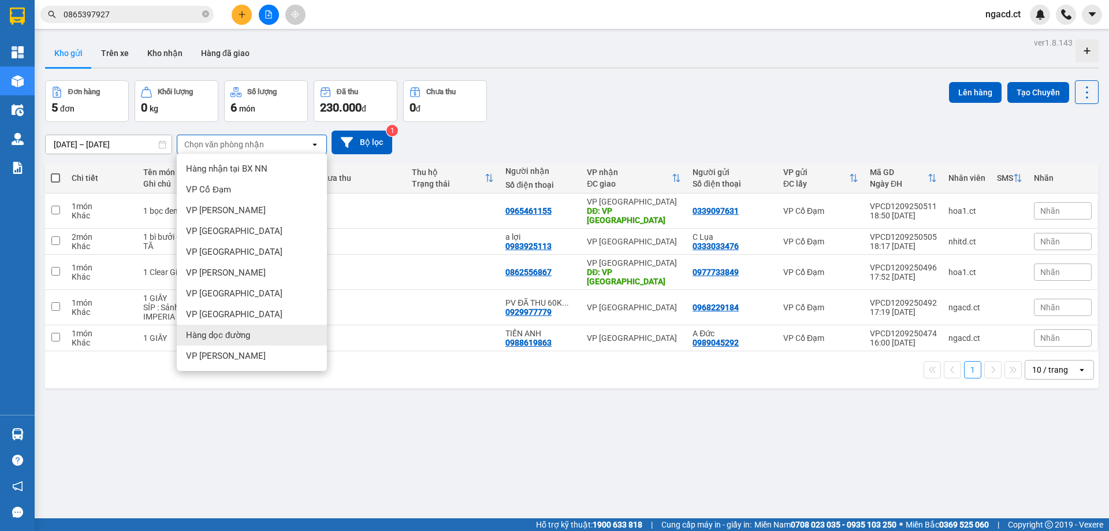
click at [223, 333] on span "Hàng dọc đường" at bounding box center [218, 335] width 64 height 12
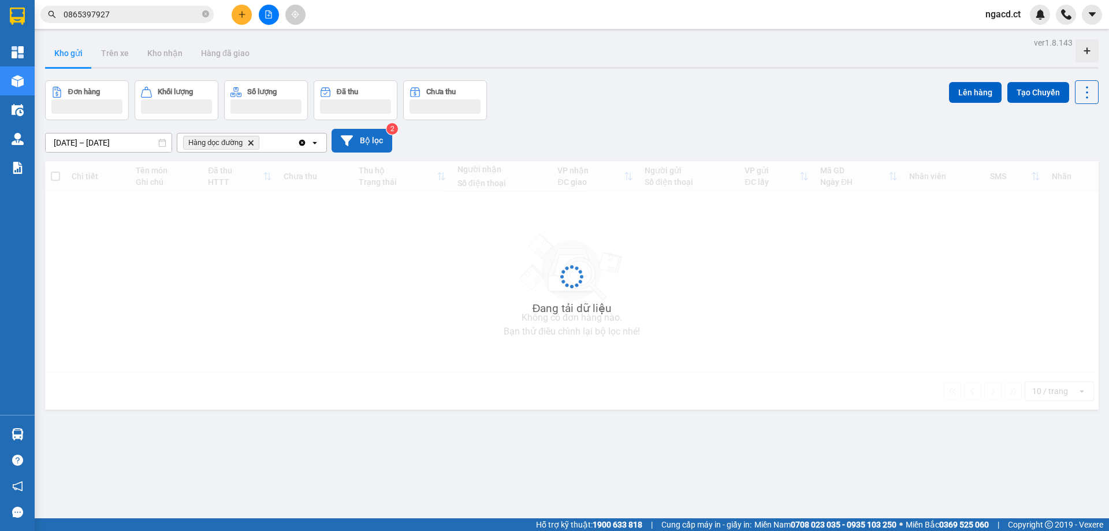
click at [356, 141] on button "Bộ lọc" at bounding box center [362, 141] width 61 height 24
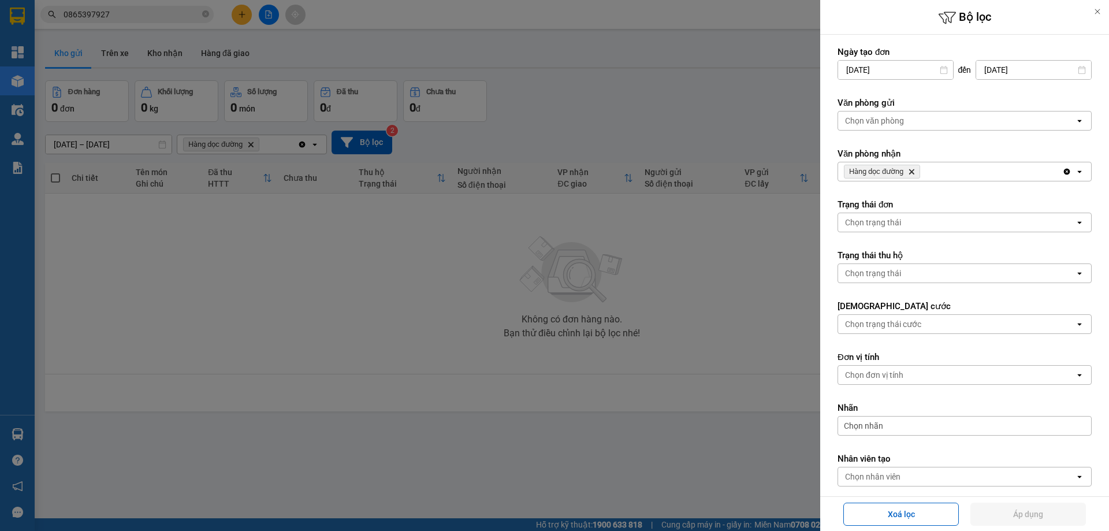
click at [917, 121] on div "Chọn văn phòng" at bounding box center [956, 120] width 237 height 18
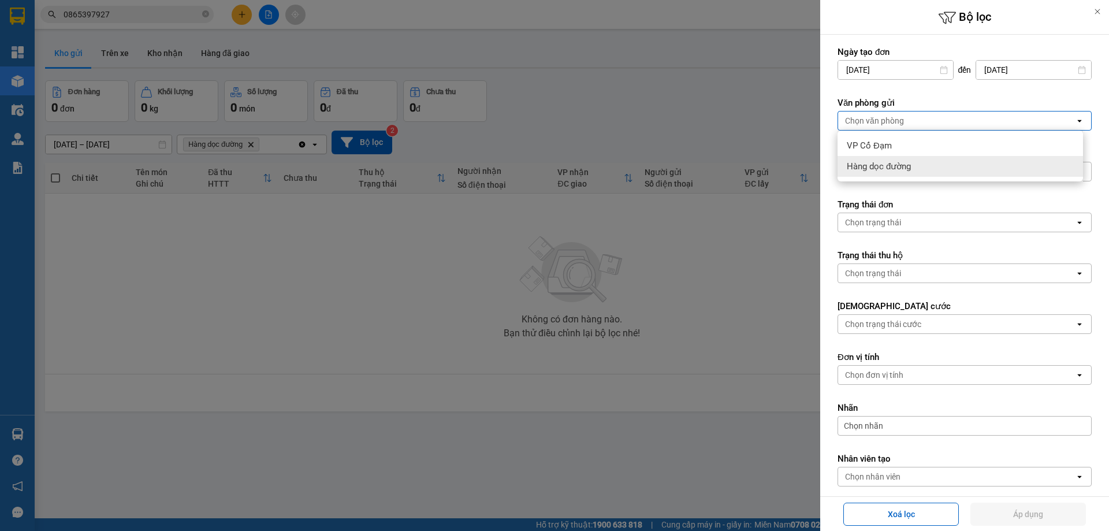
click at [883, 165] on span "Hàng dọc đường" at bounding box center [879, 167] width 64 height 12
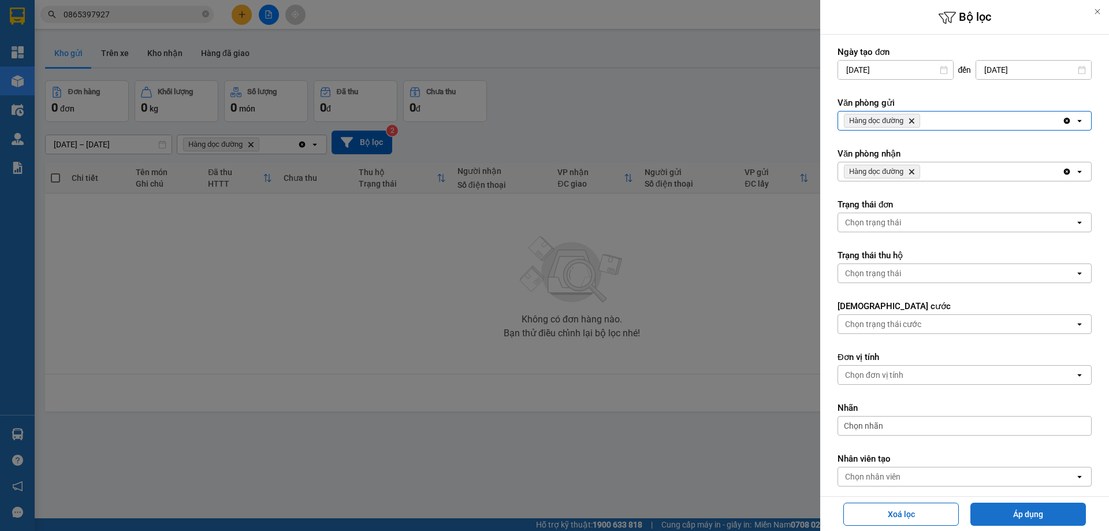
click at [1025, 516] on button "Áp dụng" at bounding box center [1028, 514] width 116 height 23
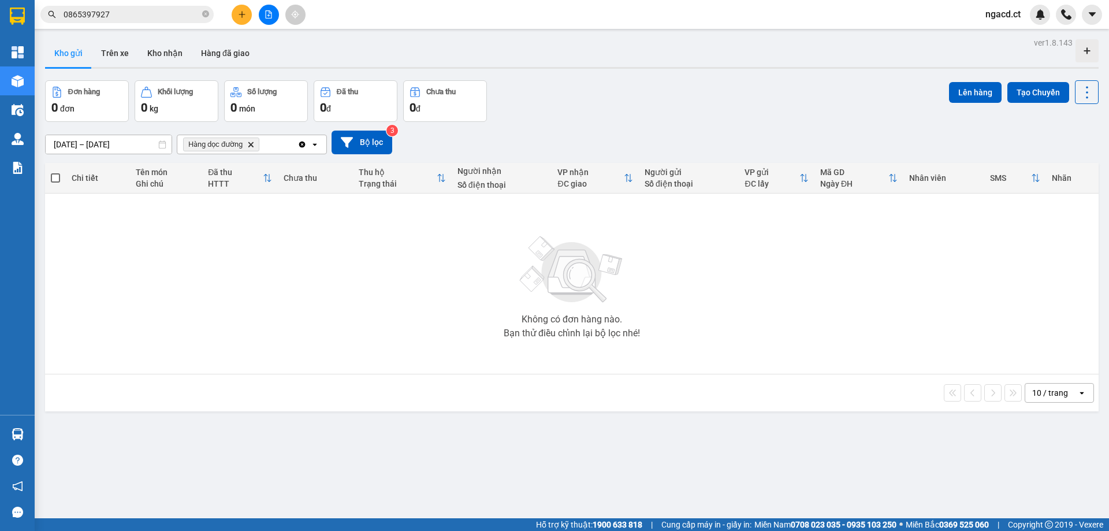
click at [253, 143] on icon "Hàng dọc đường, close by backspace" at bounding box center [250, 144] width 5 height 5
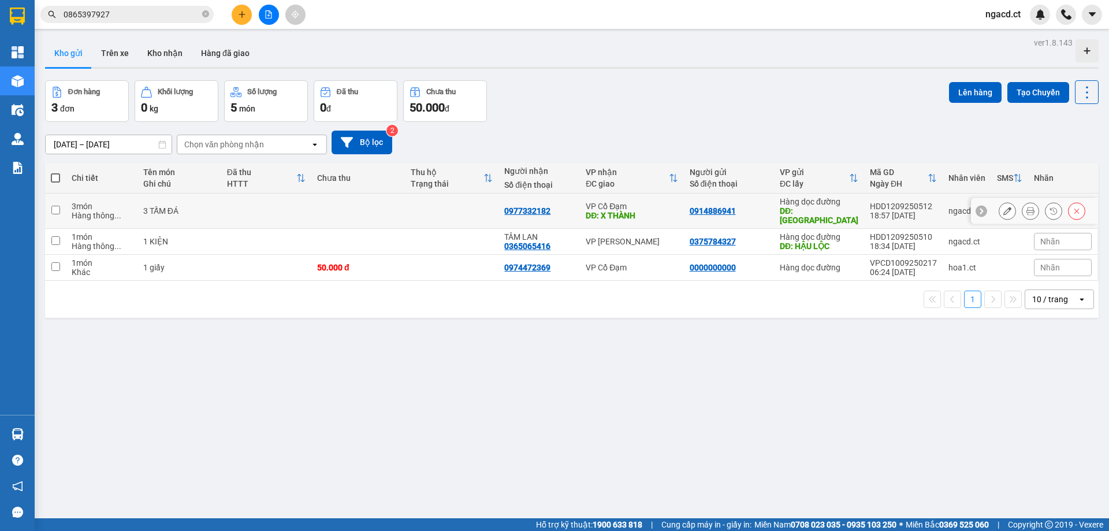
click at [54, 206] on input "checkbox" at bounding box center [55, 210] width 9 height 9
checkbox input "true"
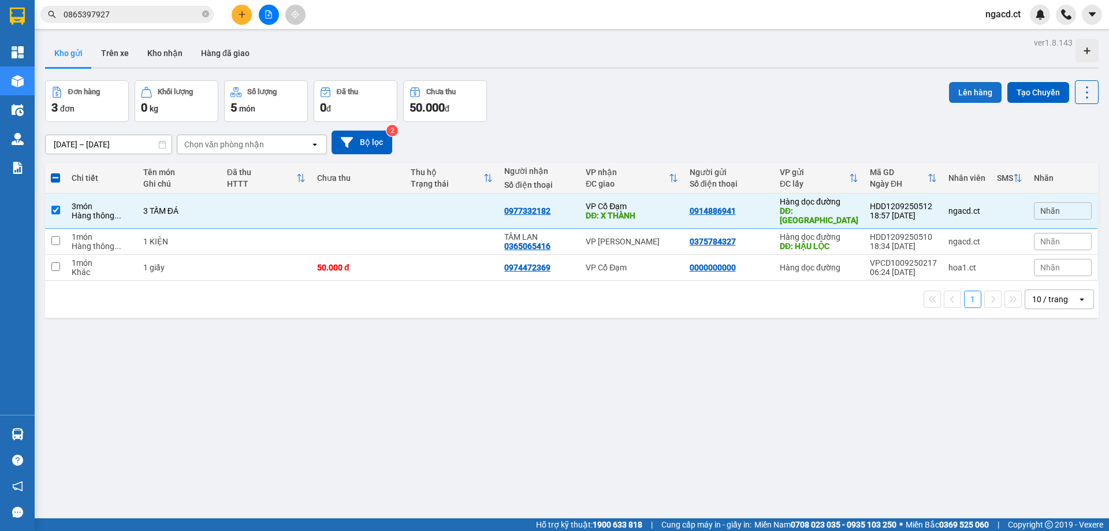
click at [961, 93] on button "Lên hàng" at bounding box center [975, 92] width 53 height 21
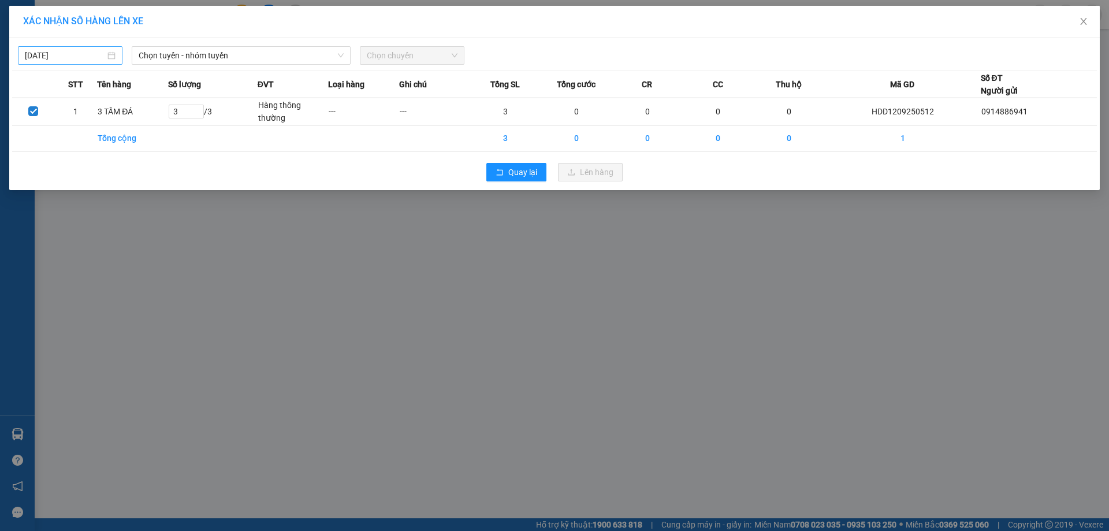
click at [29, 53] on input "[DATE]" at bounding box center [65, 55] width 80 height 13
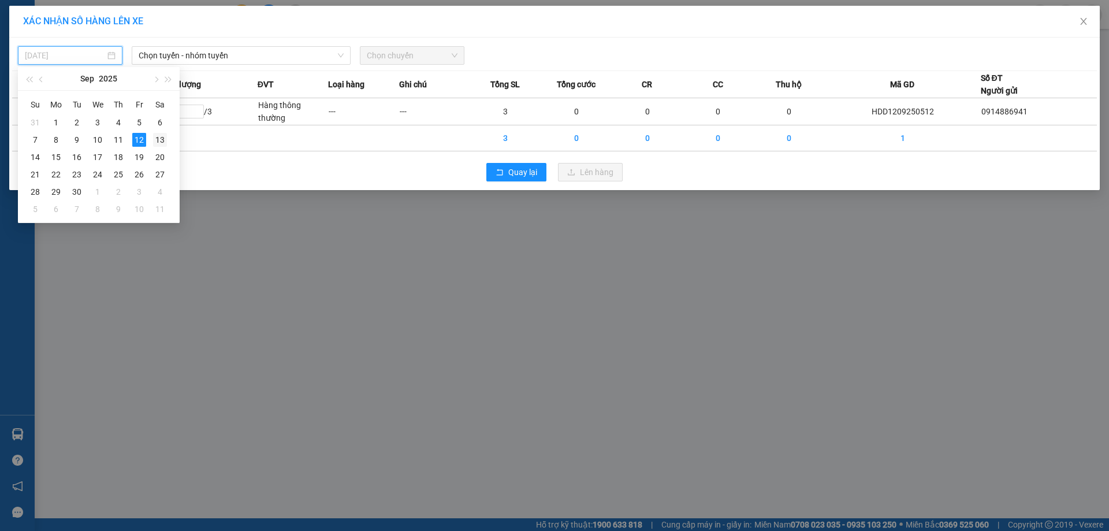
click at [161, 139] on div "13" at bounding box center [160, 140] width 14 height 14
click at [161, 139] on td "Tổng cộng" at bounding box center [132, 138] width 71 height 26
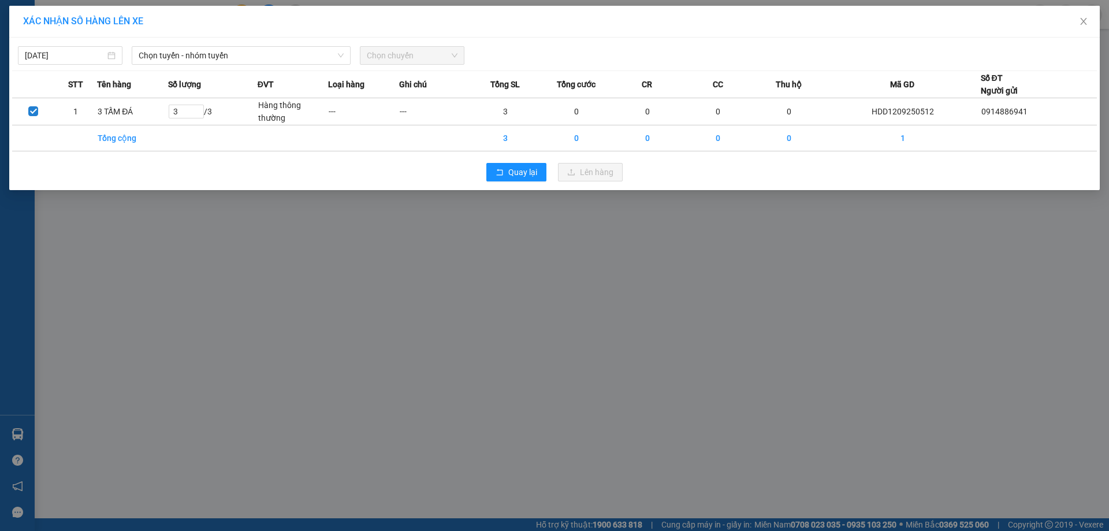
type input "[DATE]"
click at [292, 54] on span "Chọn tuyến - nhóm tuyến" at bounding box center [241, 55] width 205 height 17
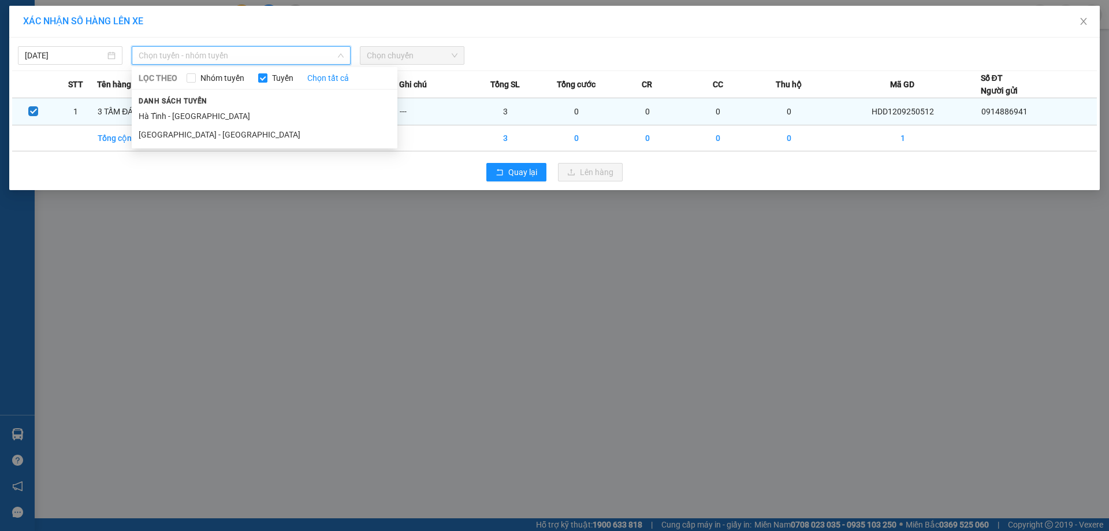
click at [181, 133] on li "[GEOGRAPHIC_DATA] - [GEOGRAPHIC_DATA]" at bounding box center [265, 134] width 266 height 18
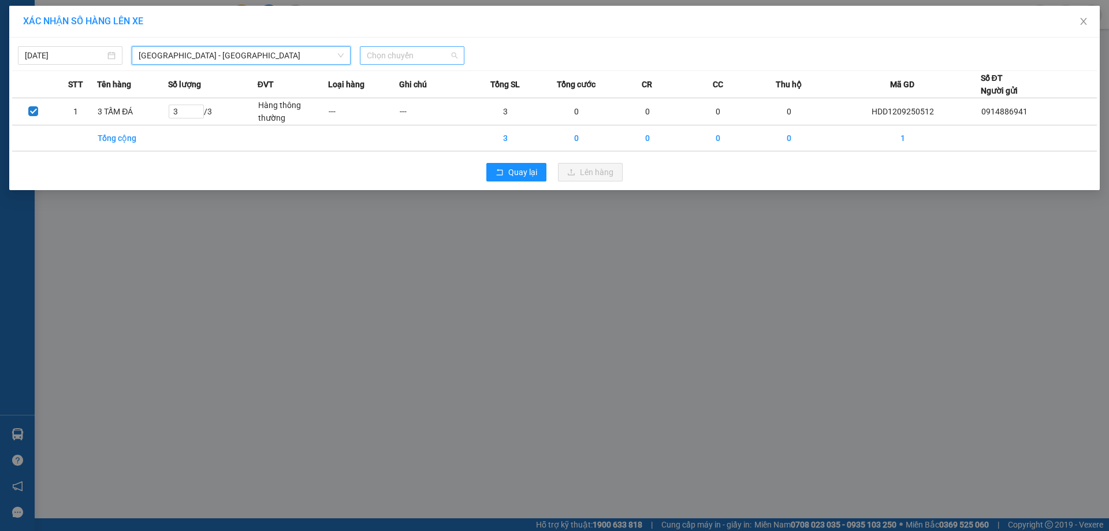
click at [404, 55] on span "Chọn chuyến" at bounding box center [412, 55] width 91 height 17
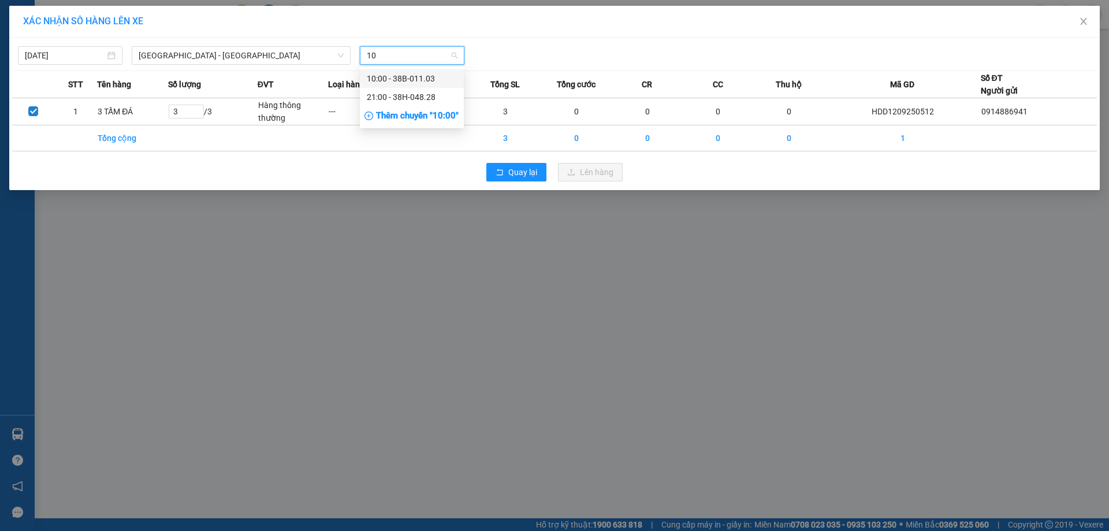
type input "103"
click at [431, 80] on div "10:00 - 38B-011.03" at bounding box center [412, 78] width 90 height 13
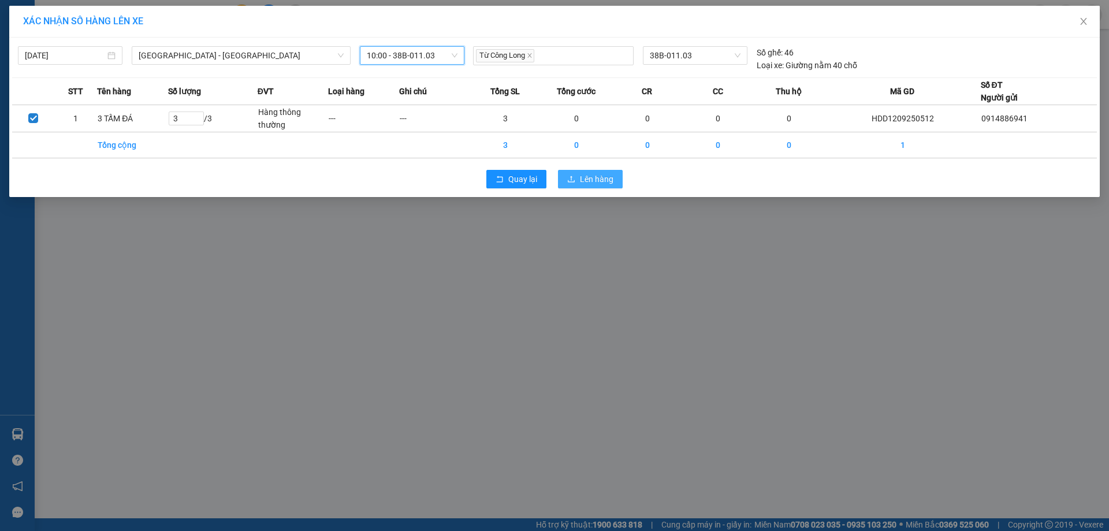
click at [592, 172] on button "Lên hàng" at bounding box center [590, 179] width 65 height 18
